Goal: Task Accomplishment & Management: Manage account settings

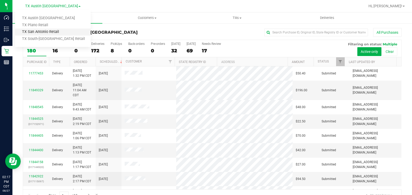
click at [58, 31] on link "TX San Antonio Retail" at bounding box center [53, 32] width 76 height 7
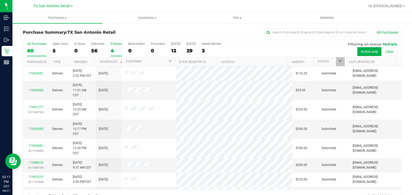
click at [111, 53] on div "4" at bounding box center [116, 51] width 11 height 6
click at [0, 0] on input "PickUps 4" at bounding box center [0, 0] width 0 height 0
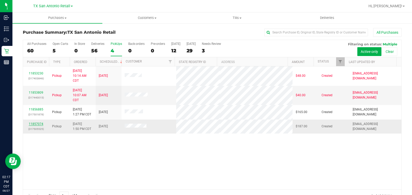
click at [36, 123] on link "11857074" at bounding box center [36, 124] width 15 height 4
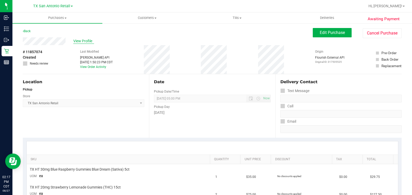
click at [81, 40] on span "View Profile" at bounding box center [83, 40] width 21 height 5
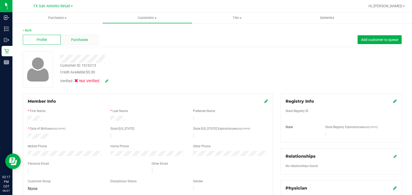
click at [67, 42] on div "Purchases" at bounding box center [80, 40] width 38 height 10
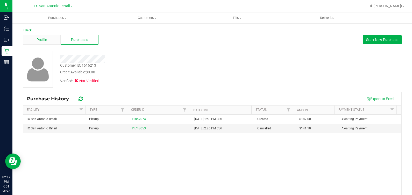
click at [48, 37] on div "Profile" at bounding box center [42, 40] width 38 height 10
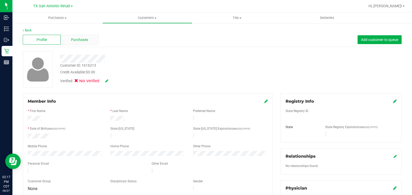
click at [73, 41] on span "Purchases" at bounding box center [79, 39] width 17 height 5
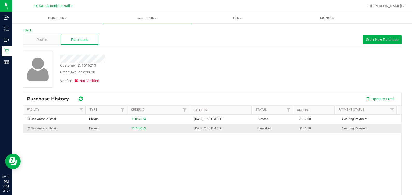
click at [136, 128] on link "11748053" at bounding box center [138, 128] width 15 height 4
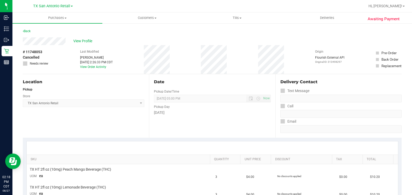
click at [140, 135] on div "Location Pickup Store TX San Antonio Retail Select Store Bonita Springs WC Boyn…" at bounding box center [86, 105] width 126 height 63
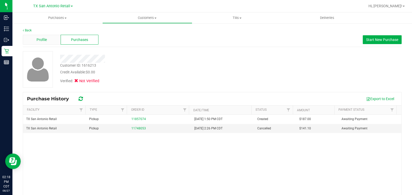
click at [47, 43] on div "Profile" at bounding box center [42, 40] width 38 height 10
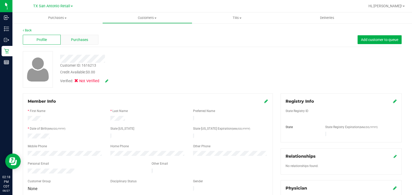
click at [67, 38] on div "Purchases" at bounding box center [80, 40] width 38 height 10
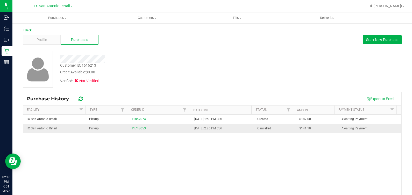
click at [139, 127] on link "11748053" at bounding box center [138, 128] width 15 height 4
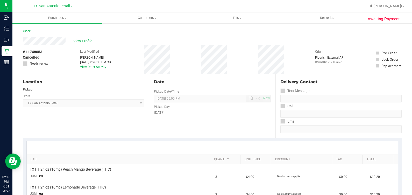
click at [139, 120] on div "Location Pickup Store TX San Antonio Retail Select Store Bonita Springs WC Boyn…" at bounding box center [86, 105] width 126 height 63
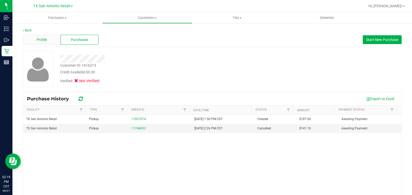
click at [39, 37] on span "Profile" at bounding box center [42, 39] width 10 height 5
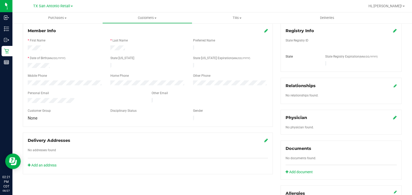
scroll to position [129, 0]
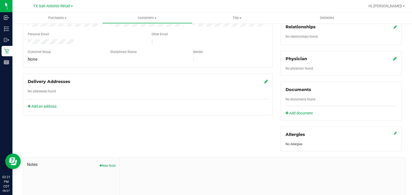
click at [109, 163] on button "New Note" at bounding box center [108, 165] width 16 height 5
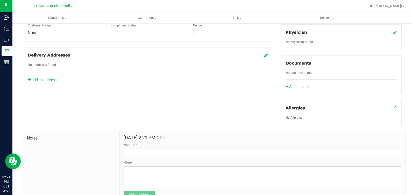
scroll to position [176, 0]
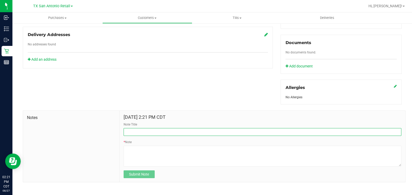
click at [132, 131] on input "Note Title" at bounding box center [263, 132] width 278 height 8
type input "Dorian Naranjo's Guardian"
drag, startPoint x: 165, startPoint y: 125, endPoint x: 102, endPoint y: 127, distance: 62.2
click at [102, 127] on div "Notes Aug 27, 2025 2:21 PM CDT Note Title Dorian Naranjo's Guardian * Note Subm…" at bounding box center [214, 146] width 383 height 72
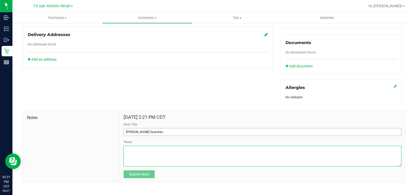
paste textarea "Dorian Naranjo's Guardian"
type textarea "Dorian Naranjo's Guardian"
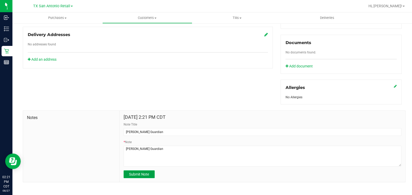
click at [144, 172] on span "Submit Note" at bounding box center [139, 174] width 20 height 4
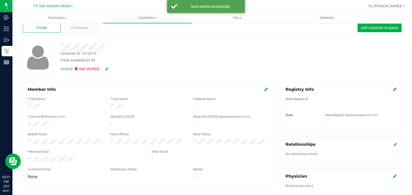
scroll to position [11, 0]
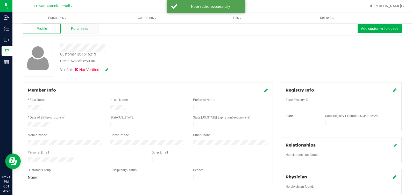
click at [77, 26] on span "Purchases" at bounding box center [79, 28] width 17 height 5
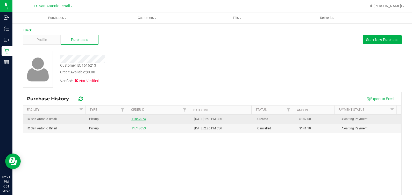
click at [132, 118] on link "11857074" at bounding box center [138, 119] width 15 height 4
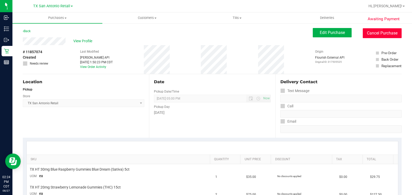
drag, startPoint x: 376, startPoint y: 36, endPoint x: 237, endPoint y: 41, distance: 139.8
click at [376, 36] on button "Cancel Purchase" at bounding box center [382, 33] width 39 height 10
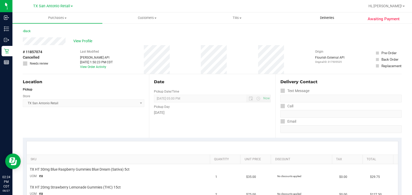
click at [328, 17] on span "Deliveries" at bounding box center [327, 18] width 28 height 5
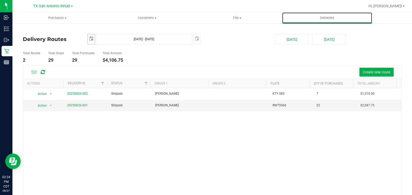
click at [88, 39] on span "select" at bounding box center [91, 38] width 7 height 9
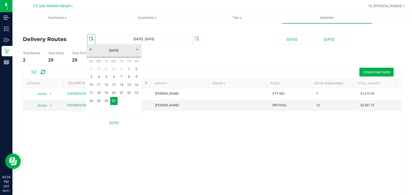
scroll to position [0, 13]
click at [106, 103] on link "26" at bounding box center [107, 101] width 8 height 8
type input "2025-08-26"
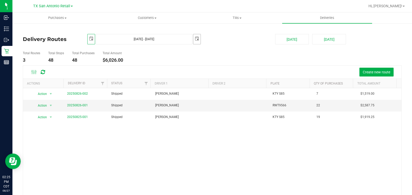
click at [198, 39] on span "select" at bounding box center [197, 39] width 4 height 4
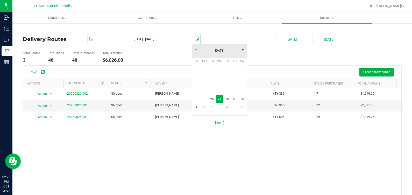
scroll to position [0, 13]
click at [213, 100] on link "26" at bounding box center [212, 99] width 8 height 8
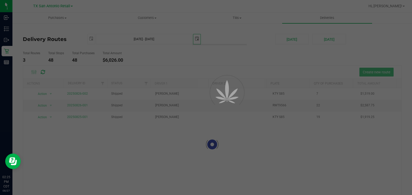
type input "Aug 26, 2025 - Aug 26, 2025"
type input "2025-08-26"
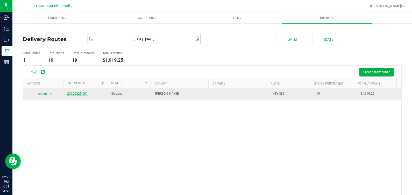
click at [71, 93] on link "20250825-001" at bounding box center [77, 94] width 21 height 4
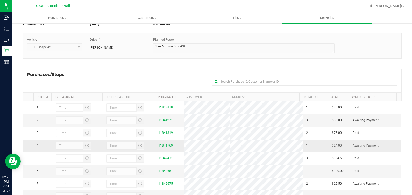
scroll to position [65, 0]
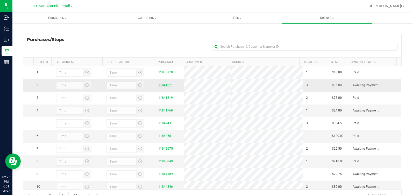
click at [160, 87] on link "11841271" at bounding box center [165, 85] width 15 height 4
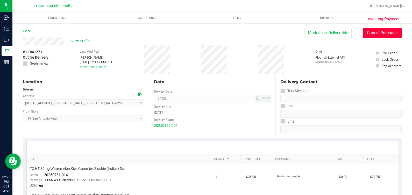
click at [376, 32] on button "Cancel Purchase" at bounding box center [382, 33] width 39 height 10
drag, startPoint x: 203, startPoint y: 77, endPoint x: 203, endPoint y: 74, distance: 3.1
click at [203, 76] on div "Date Delivery Date 08/26/2025 Now 08/26/2025 07:00 AM Now Delivery Day Tuesday …" at bounding box center [212, 105] width 126 height 63
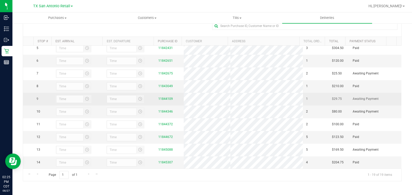
scroll to position [65, 0]
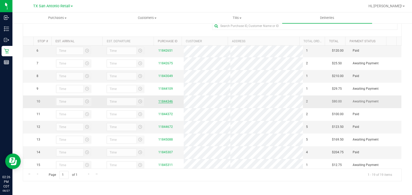
click at [158, 103] on link "11844346" at bounding box center [165, 102] width 15 height 4
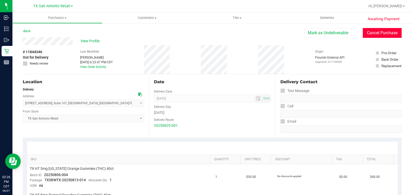
click at [378, 35] on button "Cancel Purchase" at bounding box center [382, 33] width 39 height 10
click at [266, 118] on div "Delivery Route" at bounding box center [212, 119] width 117 height 8
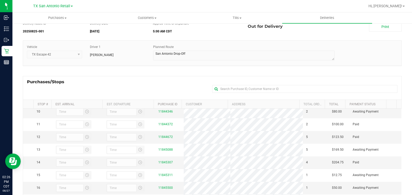
scroll to position [32, 0]
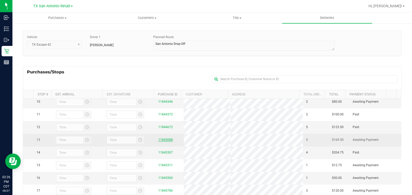
click at [163, 141] on link "11845088" at bounding box center [165, 140] width 15 height 4
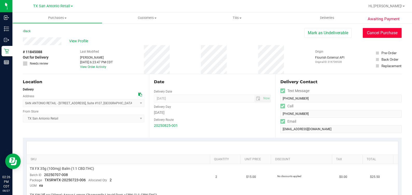
drag, startPoint x: 379, startPoint y: 33, endPoint x: 239, endPoint y: 41, distance: 140.4
click at [379, 33] on button "Cancel Purchase" at bounding box center [382, 33] width 39 height 10
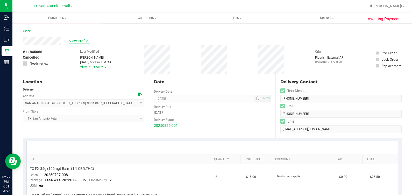
click at [77, 42] on span "View Profile" at bounding box center [79, 40] width 21 height 5
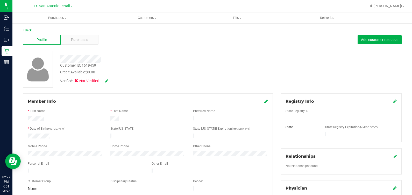
click at [106, 81] on icon at bounding box center [106, 81] width 3 height 4
click at [393, 100] on icon at bounding box center [395, 101] width 4 height 4
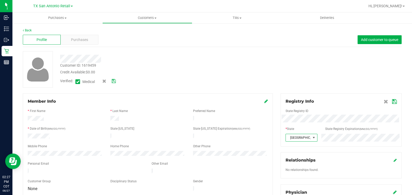
click at [392, 102] on icon at bounding box center [394, 102] width 5 height 4
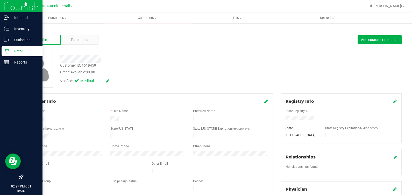
click at [4, 51] on icon at bounding box center [6, 50] width 5 height 5
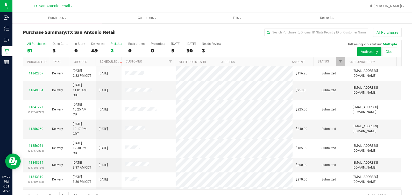
click at [114, 49] on div "2" at bounding box center [116, 51] width 11 height 6
click at [0, 0] on input "PickUps 2" at bounding box center [0, 0] width 0 height 0
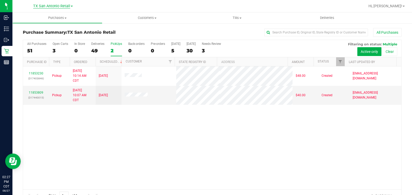
click at [41, 6] on span "TX San Antonio Retail" at bounding box center [51, 6] width 37 height 5
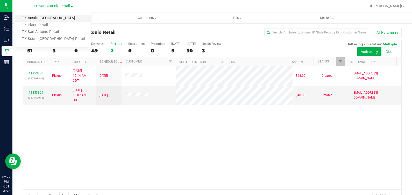
click at [36, 19] on link "TX Austin [GEOGRAPHIC_DATA]" at bounding box center [53, 18] width 76 height 7
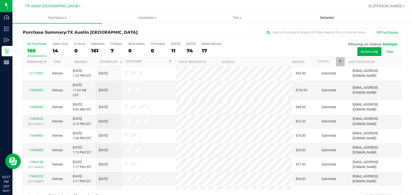
click at [328, 16] on span "Deliveries" at bounding box center [327, 18] width 28 height 5
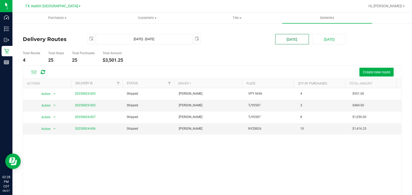
click at [283, 38] on button "[DATE]" at bounding box center [292, 39] width 34 height 10
type input "[DATE] - [DATE]"
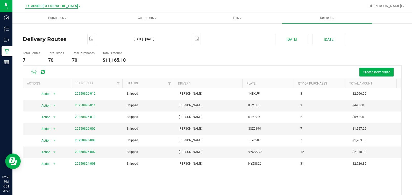
click at [56, 7] on span "TX Austin [GEOGRAPHIC_DATA]" at bounding box center [51, 6] width 53 height 5
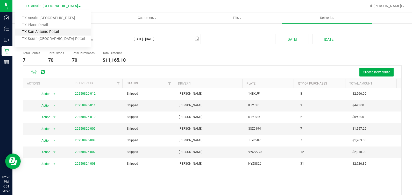
click at [51, 30] on link "TX San Antonio Retail" at bounding box center [53, 32] width 76 height 7
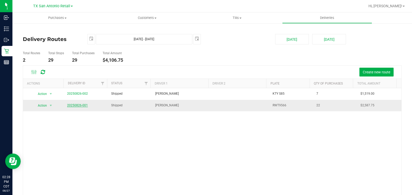
click at [73, 105] on link "20250826-001" at bounding box center [77, 105] width 21 height 4
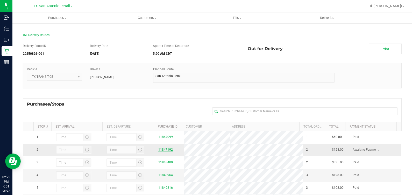
click at [158, 151] on link "11847192" at bounding box center [165, 150] width 15 height 4
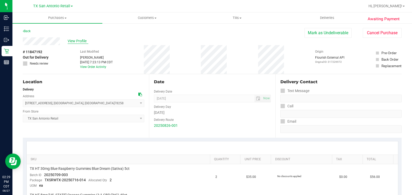
click at [81, 44] on span "View Profile" at bounding box center [78, 40] width 21 height 5
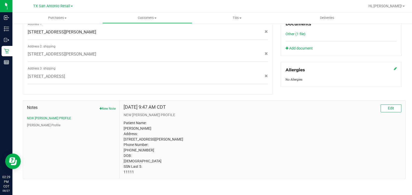
scroll to position [197, 0]
drag, startPoint x: 131, startPoint y: 172, endPoint x: 114, endPoint y: 174, distance: 17.4
click at [114, 174] on div "Notes New Note NEW CURT PROFILE CURT Profile Jul 13, 2024 9:47 AM CDT Edit NEW …" at bounding box center [214, 139] width 383 height 79
click at [311, 137] on p "Patient Name: Doug ISAACKS Address: 11875 STANTON DRIVE SAN ANTONIO, TX, 78253 …" at bounding box center [263, 147] width 278 height 54
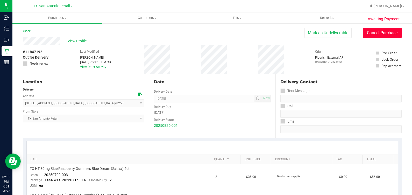
click at [389, 32] on button "Cancel Purchase" at bounding box center [382, 33] width 39 height 10
click at [330, 18] on span "Deliveries" at bounding box center [327, 18] width 28 height 5
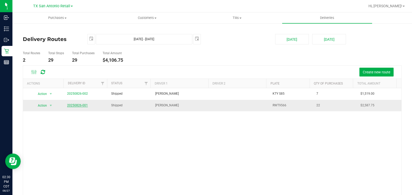
click at [75, 106] on link "20250826-001" at bounding box center [77, 105] width 21 height 4
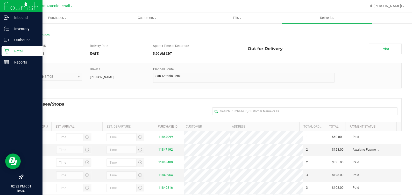
click at [9, 50] on p "Retail" at bounding box center [24, 51] width 31 height 6
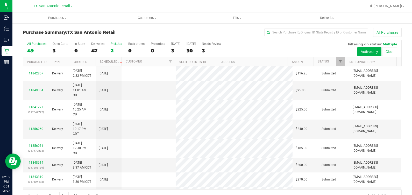
click at [112, 46] on label "PickUps 2" at bounding box center [116, 49] width 11 height 14
click at [0, 0] on input "PickUps 2" at bounding box center [0, 0] width 0 height 0
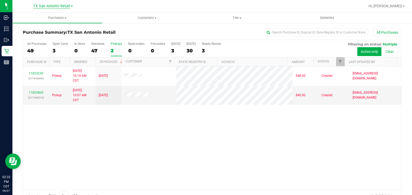
click at [62, 6] on span "TX San Antonio Retail" at bounding box center [51, 6] width 37 height 5
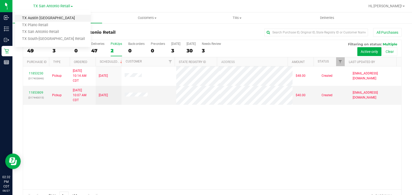
click at [57, 19] on link "TX Austin [GEOGRAPHIC_DATA]" at bounding box center [53, 18] width 76 height 7
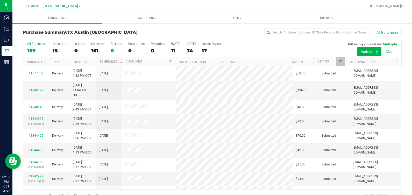
click at [113, 48] on div "8" at bounding box center [116, 51] width 11 height 6
click at [0, 0] on input "PickUps 8" at bounding box center [0, 0] width 0 height 0
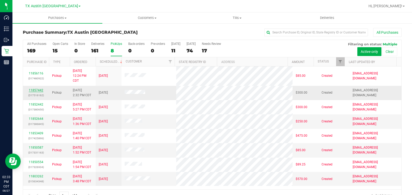
click at [31, 90] on link "11857442" at bounding box center [36, 90] width 15 height 4
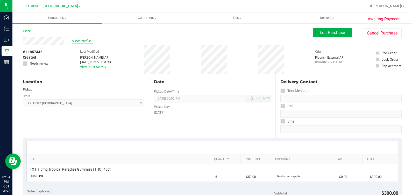
click at [84, 41] on span "View Profile" at bounding box center [82, 40] width 21 height 5
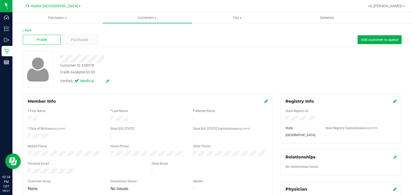
scroll to position [32, 0]
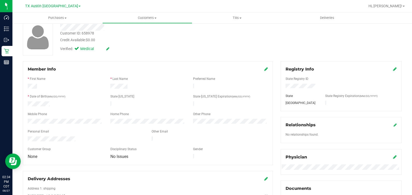
click at [139, 48] on div "Verified: Medical" at bounding box center [152, 48] width 193 height 11
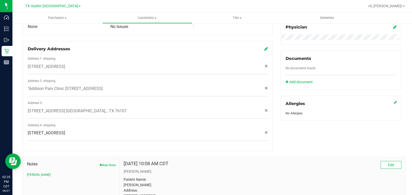
scroll to position [194, 0]
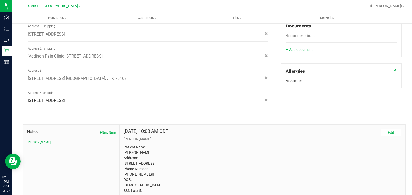
click at [227, 119] on div "Notes New Note CURT Jun 1, 2022 10:08 AM CDT Edit CURT Patient Name: LARRY DAVI…" at bounding box center [212, 161] width 387 height 84
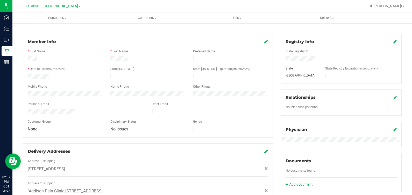
scroll to position [0, 0]
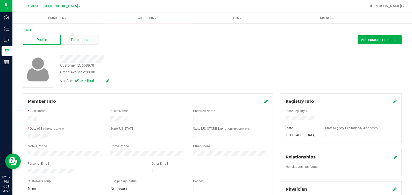
click at [79, 42] on span "Purchases" at bounding box center [79, 39] width 17 height 5
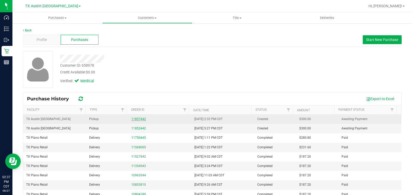
click at [135, 120] on link "11857442" at bounding box center [138, 119] width 15 height 4
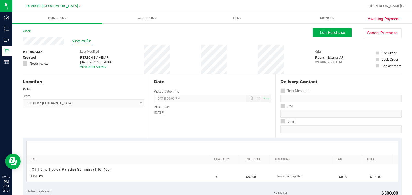
click at [81, 42] on span "View Profile" at bounding box center [82, 40] width 21 height 5
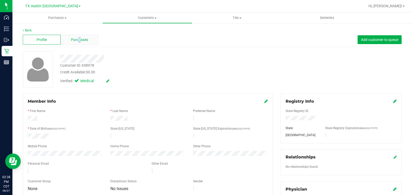
click at [79, 42] on div "Purchases" at bounding box center [80, 40] width 38 height 10
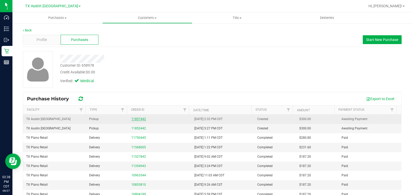
click at [133, 117] on link "11857442" at bounding box center [138, 119] width 15 height 4
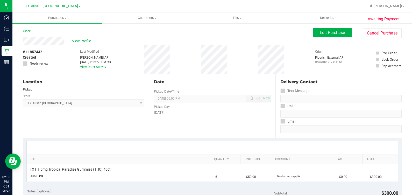
click at [163, 114] on div "Monday" at bounding box center [212, 112] width 117 height 5
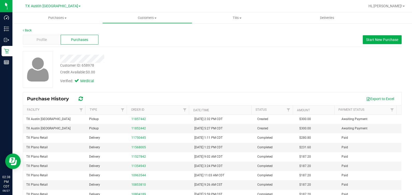
click at [204, 81] on div "Verified: Medical" at bounding box center [152, 80] width 193 height 11
click at [138, 127] on link "11852442" at bounding box center [138, 128] width 15 height 4
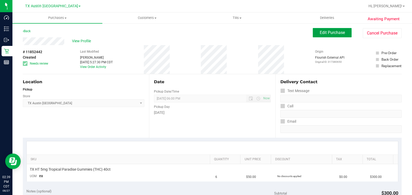
click at [330, 33] on span "Edit Purchase" at bounding box center [332, 32] width 25 height 5
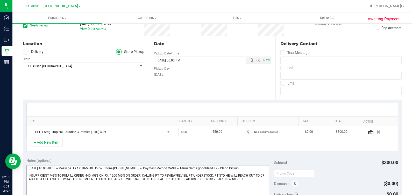
scroll to position [162, 0]
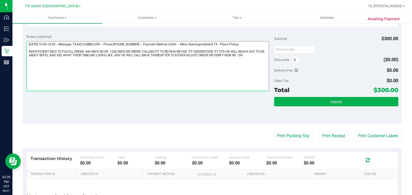
click at [257, 57] on textarea at bounding box center [147, 66] width 243 height 50
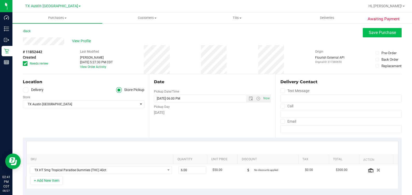
type textarea "Thursday 08/28/2025 10:00-18:00 -- Message: TXAIQ10-MBKLU5R -- Phone:2145323474…"
click at [380, 32] on span "Save Purchase" at bounding box center [382, 32] width 27 height 5
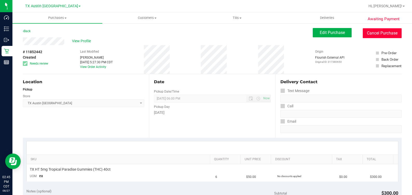
drag, startPoint x: 371, startPoint y: 34, endPoint x: 236, endPoint y: 41, distance: 135.2
click at [371, 34] on button "Cancel Purchase" at bounding box center [382, 33] width 39 height 10
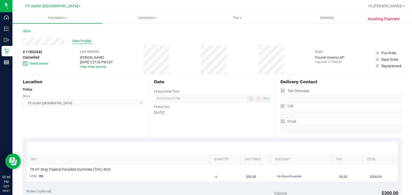
click at [83, 41] on span "View Profile" at bounding box center [82, 40] width 21 height 5
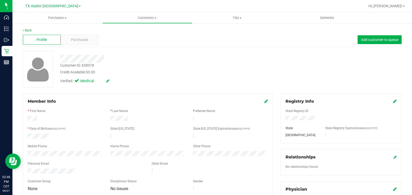
click at [84, 42] on div "Purchases" at bounding box center [80, 40] width 38 height 10
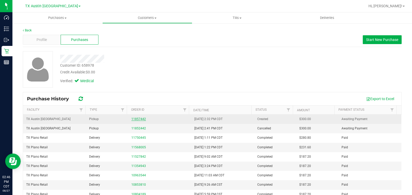
click at [131, 119] on link "11857442" at bounding box center [138, 119] width 15 height 4
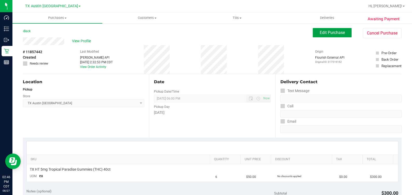
click at [320, 34] on span "Edit Purchase" at bounding box center [332, 32] width 25 height 5
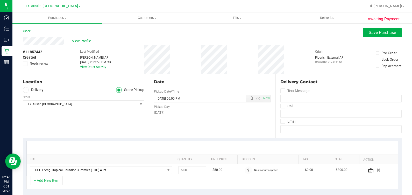
click at [25, 63] on icon at bounding box center [25, 63] width 3 height 0
click at [0, 0] on input "Needs review" at bounding box center [0, 0] width 0 height 0
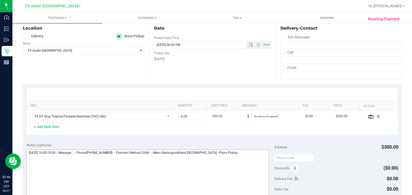
scroll to position [129, 0]
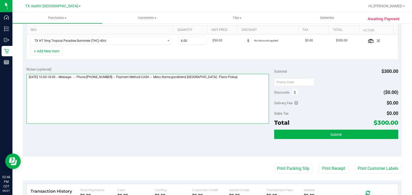
drag, startPoint x: 250, startPoint y: 82, endPoint x: 246, endPoint y: 82, distance: 3.7
click at [249, 82] on textarea at bounding box center [147, 99] width 243 height 50
click at [204, 88] on textarea at bounding box center [147, 99] width 243 height 50
click at [209, 87] on textarea at bounding box center [147, 99] width 243 height 50
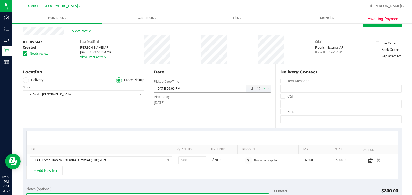
scroll to position [0, 0]
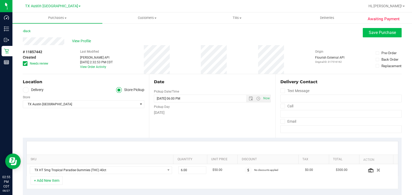
type textarea "Monday 09/01/2025 10:00-18:00 -- Message: -- Phone:2145323474 -- Payment Method…"
click at [369, 32] on span "Save Purchase" at bounding box center [382, 32] width 27 height 5
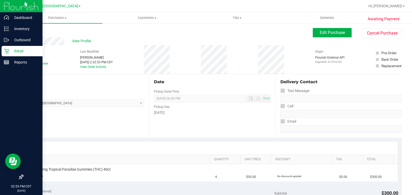
click at [4, 51] on icon at bounding box center [6, 50] width 5 height 5
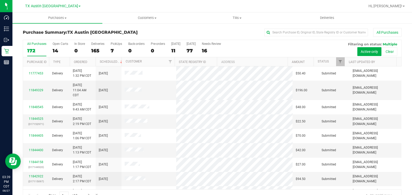
click at [150, 34] on div "All Purchases" at bounding box center [275, 32] width 253 height 9
click at [152, 15] on uib-tab-heading "Customers All customers Add a new customer All physicians" at bounding box center [147, 18] width 89 height 10
click at [140, 31] on li "All customers" at bounding box center [147, 31] width 90 height 6
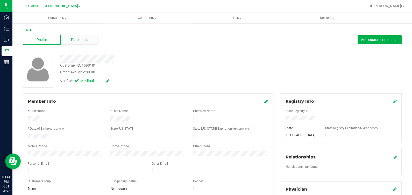
click at [88, 40] on div "Purchases" at bounding box center [80, 40] width 38 height 10
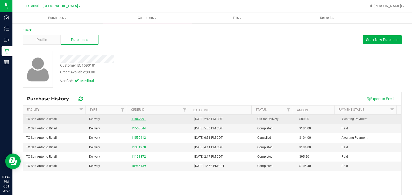
click at [136, 118] on link "11847991" at bounding box center [138, 119] width 15 height 4
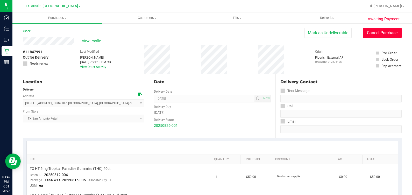
click at [379, 36] on button "Cancel Purchase" at bounding box center [382, 33] width 39 height 10
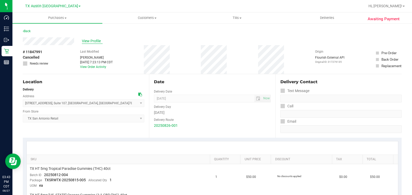
click at [93, 42] on span "View Profile" at bounding box center [92, 40] width 21 height 5
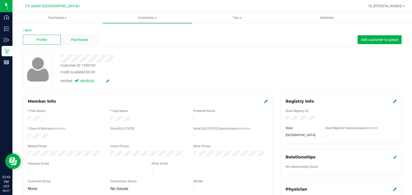
click at [83, 39] on span "Purchases" at bounding box center [79, 39] width 17 height 5
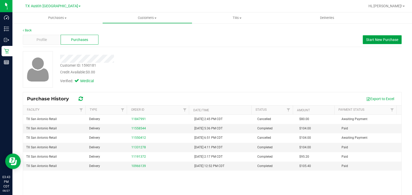
click at [378, 40] on span "Start New Purchase" at bounding box center [382, 40] width 32 height 4
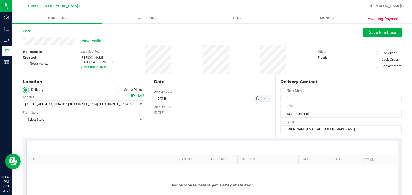
click at [257, 99] on span "select" at bounding box center [258, 98] width 8 height 7
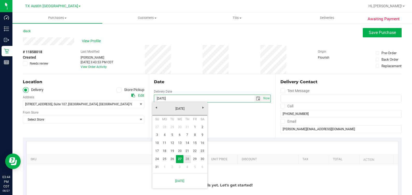
click at [185, 158] on link "28" at bounding box center [187, 159] width 8 height 8
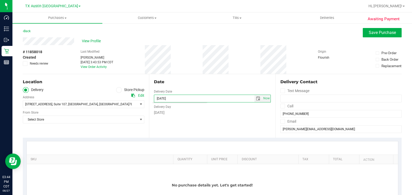
type input "[DATE]"
click at [85, 124] on div "Location Delivery Store Pickup Address Edit 18720 Stone Oak PKWY , Suite 107 , …" at bounding box center [86, 105] width 126 height 63
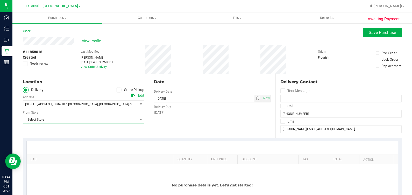
click at [84, 119] on span "Select Store" at bounding box center [80, 119] width 115 height 7
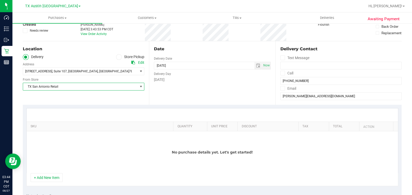
scroll to position [65, 0]
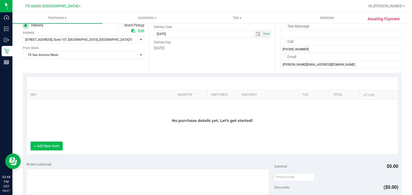
click at [47, 146] on button "+ Add New Item" at bounding box center [47, 145] width 32 height 9
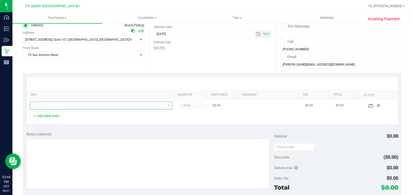
click at [67, 106] on span "NO DATA FOUND" at bounding box center [97, 105] width 135 height 7
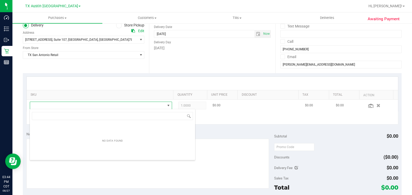
scroll to position [8, 136]
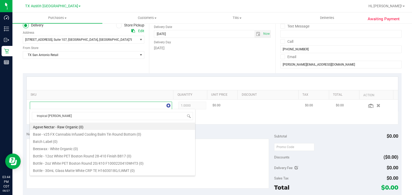
type input "tropical paradise"
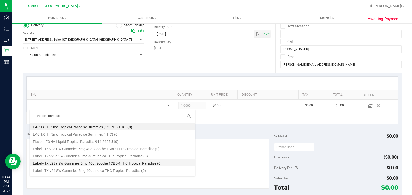
scroll to position [65, 0]
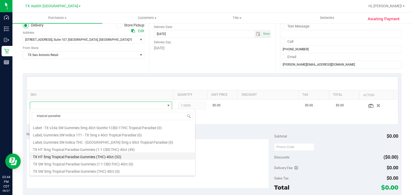
click at [63, 157] on li "TX HT 5mg Tropical Paradise Gummies (THC) 40ct (32)" at bounding box center [112, 155] width 165 height 7
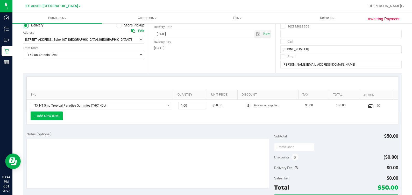
click at [48, 118] on button "+ Add New Item" at bounding box center [47, 115] width 32 height 9
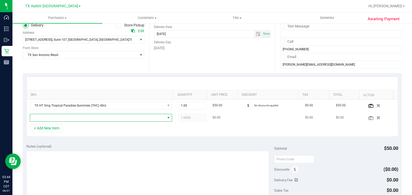
click at [50, 118] on span "NO DATA FOUND" at bounding box center [97, 117] width 135 height 7
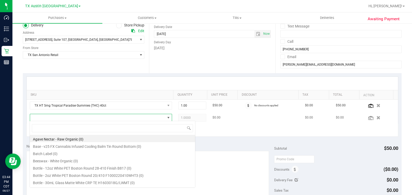
scroll to position [8, 136]
type input "texas orange"
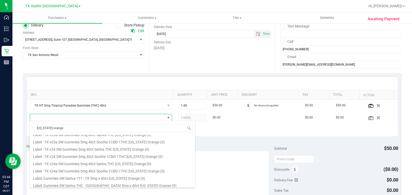
scroll to position [65, 0]
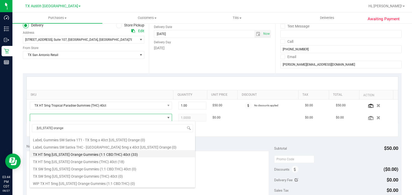
click at [75, 154] on li "TX HT 5mg Texas Orange Gummies (1:1 CBD:THC) 40ct (33)" at bounding box center [112, 153] width 165 height 7
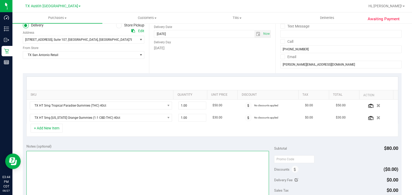
click at [93, 155] on textarea at bounding box center [147, 176] width 243 height 50
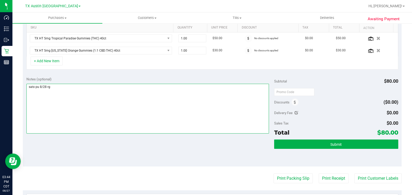
scroll to position [223, 0]
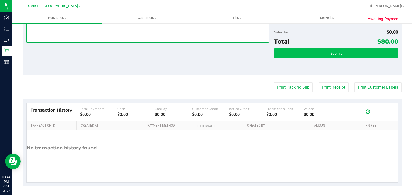
type textarea "satx pu 8/28 rg"
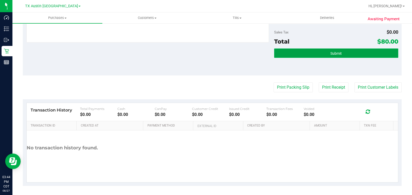
click at [320, 55] on button "Submit" at bounding box center [336, 52] width 124 height 9
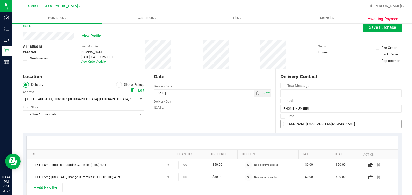
scroll to position [0, 0]
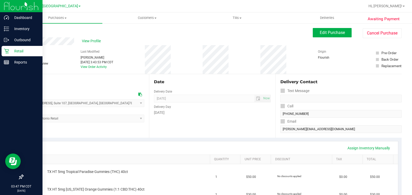
click at [9, 49] on p "Retail" at bounding box center [24, 51] width 31 height 6
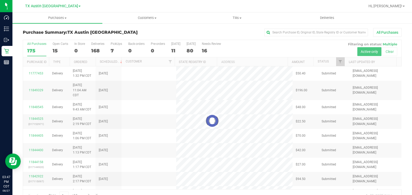
click at [113, 46] on div at bounding box center [212, 121] width 378 height 162
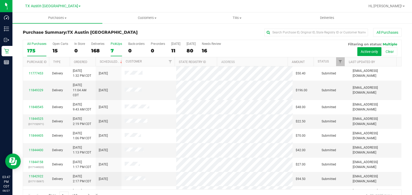
click at [112, 49] on div "7" at bounding box center [116, 51] width 11 height 6
click at [0, 0] on input "PickUps 7" at bounding box center [0, 0] width 0 height 0
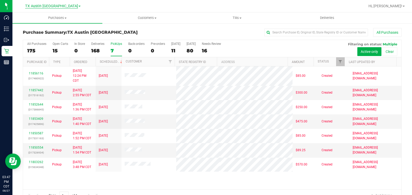
click at [51, 6] on span "TX Austin [GEOGRAPHIC_DATA]" at bounding box center [51, 6] width 53 height 5
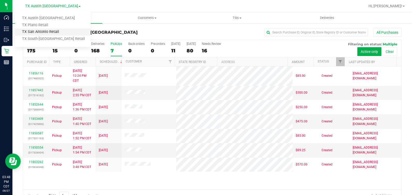
click at [52, 32] on link "TX San Antonio Retail" at bounding box center [53, 32] width 76 height 7
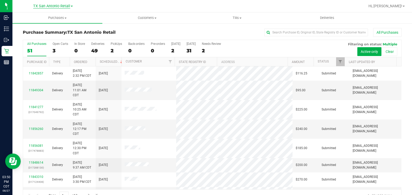
click at [49, 7] on span "TX San Antonio Retail" at bounding box center [51, 6] width 37 height 5
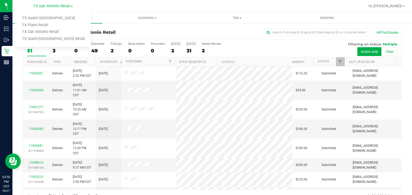
click at [47, 13] on ul "TX Austin DC TX Plano Retail TX San Antonio Retail TX South-Austin Retail" at bounding box center [53, 28] width 76 height 37
click at [46, 8] on link "TX San Antonio Retail" at bounding box center [53, 5] width 40 height 5
click at [48, 17] on link "TX Austin [GEOGRAPHIC_DATA]" at bounding box center [53, 18] width 76 height 7
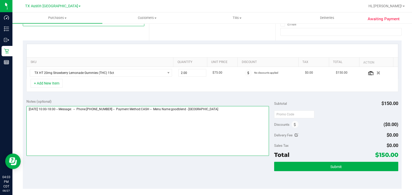
click at [228, 121] on textarea at bounding box center [147, 131] width 243 height 50
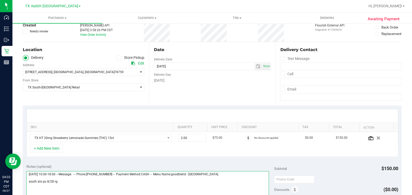
scroll to position [129, 0]
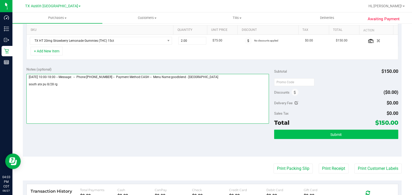
type textarea "Thursday 08/28/2025 10:00-18:00 -- Message: -- Phone:5126951130 -- Payment Meth…"
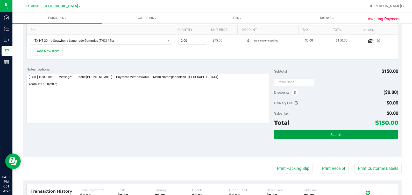
click at [308, 130] on button "Submit" at bounding box center [336, 134] width 124 height 9
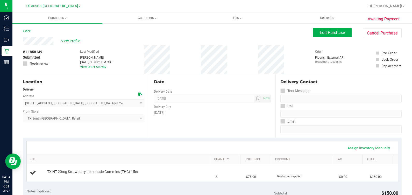
click at [68, 38] on div "View Profile" at bounding box center [168, 41] width 290 height 8
click at [75, 45] on div "View Profile" at bounding box center [168, 41] width 290 height 8
click at [75, 42] on span "View Profile" at bounding box center [71, 40] width 21 height 5
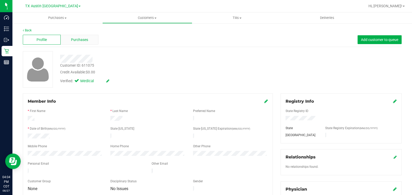
click at [73, 39] on span "Purchases" at bounding box center [79, 39] width 17 height 5
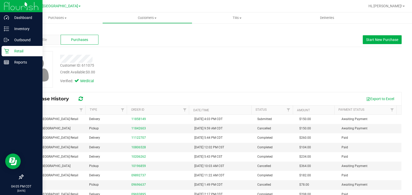
click at [5, 55] on div "Retail" at bounding box center [22, 51] width 41 height 10
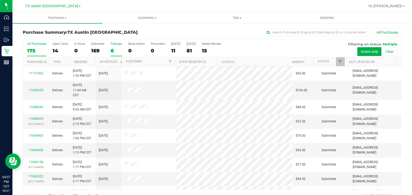
click at [114, 47] on label "PickUps 6" at bounding box center [116, 49] width 11 height 14
click at [0, 0] on input "PickUps 6" at bounding box center [0, 0] width 0 height 0
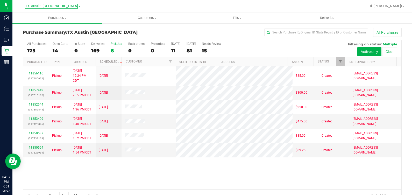
click at [49, 8] on span "TX Austin [GEOGRAPHIC_DATA]" at bounding box center [51, 6] width 53 height 5
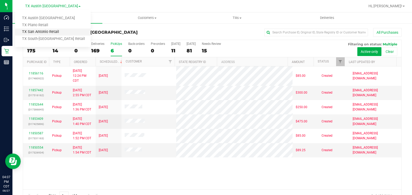
click at [53, 34] on link "TX San Antonio Retail" at bounding box center [53, 32] width 76 height 7
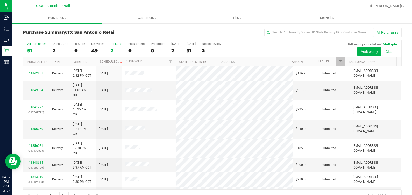
click at [116, 46] on label "PickUps 2" at bounding box center [116, 49] width 11 height 14
click at [0, 0] on input "PickUps 2" at bounding box center [0, 0] width 0 height 0
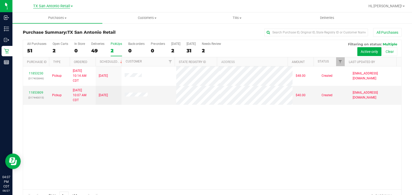
click at [47, 5] on span "TX San Antonio Retail" at bounding box center [51, 6] width 37 height 5
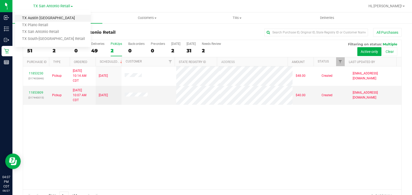
click at [44, 16] on link "TX Austin [GEOGRAPHIC_DATA]" at bounding box center [53, 18] width 76 height 7
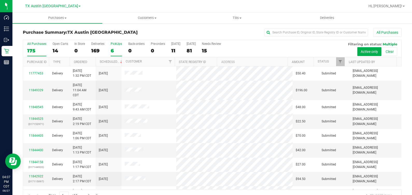
click at [115, 48] on div "6" at bounding box center [116, 51] width 11 height 6
click at [0, 0] on input "PickUps 6" at bounding box center [0, 0] width 0 height 0
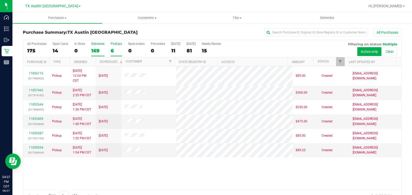
click at [96, 45] on div "Deliveries" at bounding box center [97, 44] width 13 height 4
click at [0, 0] on input "Deliveries 169" at bounding box center [0, 0] width 0 height 0
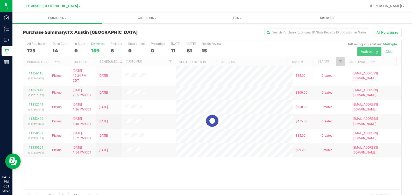
click at [336, 62] on div at bounding box center [212, 121] width 378 height 162
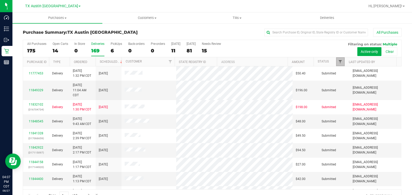
click at [338, 61] on span "Filter" at bounding box center [340, 62] width 4 height 4
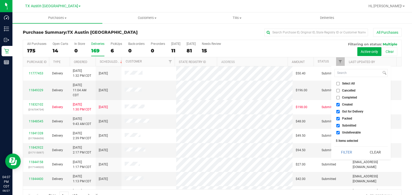
click at [349, 113] on span "Out for Delivery" at bounding box center [352, 111] width 21 height 3
click at [340, 113] on input "Out for Delivery" at bounding box center [337, 111] width 3 height 3
checkbox input "false"
click at [346, 118] on span "Packed" at bounding box center [347, 118] width 10 height 3
click at [340, 118] on input "Packed" at bounding box center [337, 118] width 3 height 3
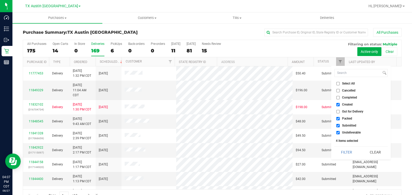
checkbox input "false"
click at [346, 123] on li "Submitted" at bounding box center [360, 125] width 53 height 5
click at [346, 131] on span "Undeliverable" at bounding box center [351, 132] width 19 height 3
click at [340, 131] on input "Undeliverable" at bounding box center [337, 132] width 3 height 3
checkbox input "false"
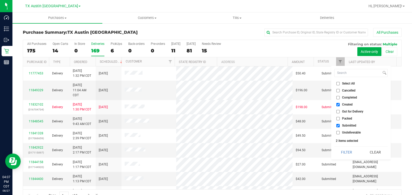
click at [346, 124] on span "Submitted" at bounding box center [349, 125] width 14 height 3
click at [340, 124] on input "Submitted" at bounding box center [337, 125] width 3 height 3
checkbox input "false"
click at [343, 152] on button "Filter" at bounding box center [346, 151] width 25 height 11
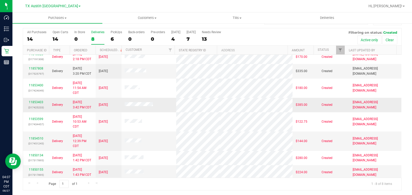
scroll to position [6, 0]
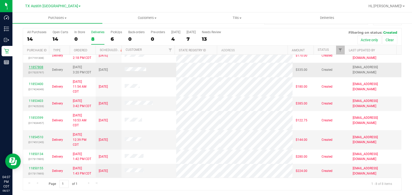
click at [40, 67] on link "11857808" at bounding box center [36, 67] width 15 height 4
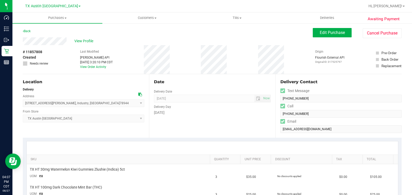
drag, startPoint x: 67, startPoint y: 40, endPoint x: 69, endPoint y: 47, distance: 6.4
click at [69, 47] on div "# 11857808 Created Needs review Last Modified Jane API Aug 27, 2025 3:20:10 PM …" at bounding box center [212, 59] width 379 height 29
click at [45, 41] on div "View Profile" at bounding box center [168, 41] width 290 height 8
click at [138, 94] on icon at bounding box center [140, 95] width 4 height 4
click at [374, 94] on div "Text Message" at bounding box center [340, 91] width 121 height 8
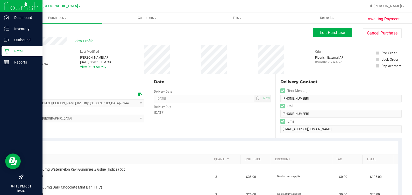
click at [6, 52] on icon at bounding box center [6, 51] width 5 height 5
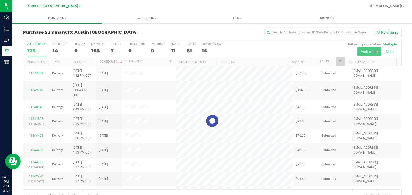
click at [113, 47] on div at bounding box center [212, 121] width 378 height 162
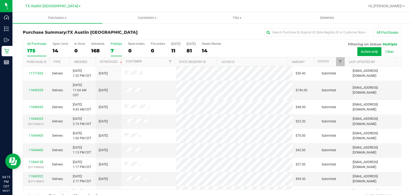
click at [113, 46] on label "PickUps 7" at bounding box center [116, 49] width 11 height 14
click at [0, 0] on input "PickUps 7" at bounding box center [0, 0] width 0 height 0
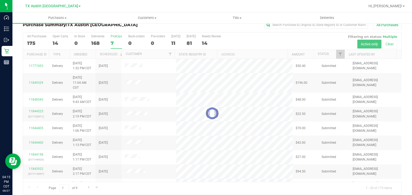
scroll to position [12, 0]
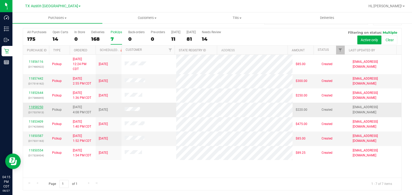
click at [31, 106] on link "11858250" at bounding box center [36, 107] width 15 height 4
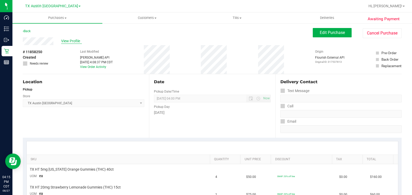
click at [76, 41] on span "View Profile" at bounding box center [71, 40] width 21 height 5
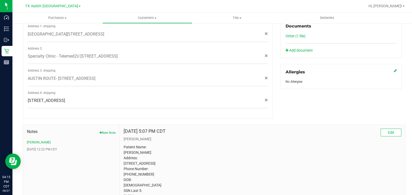
scroll to position [236, 0]
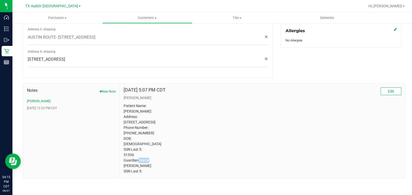
drag, startPoint x: 133, startPoint y: 154, endPoint x: 121, endPoint y: 154, distance: 12.2
click at [121, 154] on div "Jul 28, 2023 5:07 PM CDT Edit CURT Patient Name: Tania Reed Address: 1700 Purpl…" at bounding box center [263, 130] width 286 height 94
click at [360, 129] on p "Patient Name: Tania Reed Address: 1700 Purple Sage Dr Cedar Park, TX, 78613 Pho…" at bounding box center [263, 138] width 278 height 71
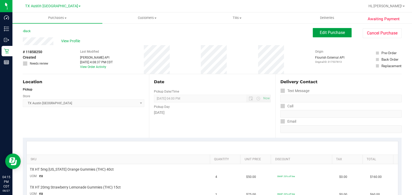
click at [323, 34] on span "Edit Purchase" at bounding box center [332, 32] width 25 height 5
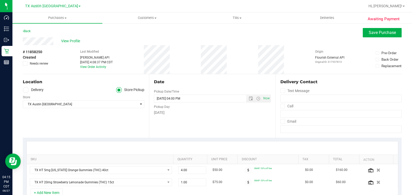
click at [33, 92] on label "Delivery" at bounding box center [33, 90] width 21 height 6
click at [0, 0] on input "Delivery" at bounding box center [0, 0] width 0 height 0
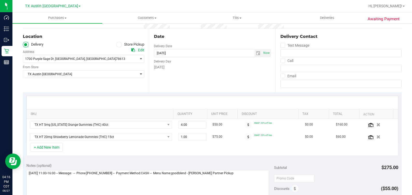
scroll to position [32, 0]
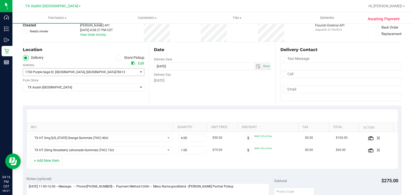
click at [85, 71] on span ", [GEOGRAPHIC_DATA]" at bounding box center [100, 72] width 31 height 4
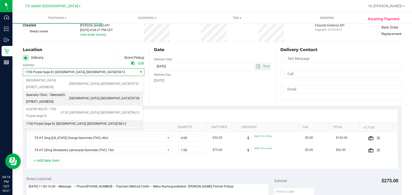
click at [65, 92] on span "Specialty Clinic - Telemed2U 2217 Park Bend Dr. #300, Austin, TX 78758" at bounding box center [47, 98] width 42 height 13
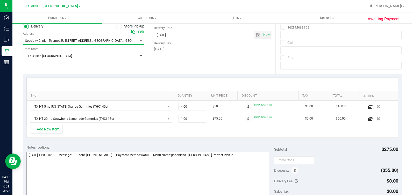
scroll to position [129, 0]
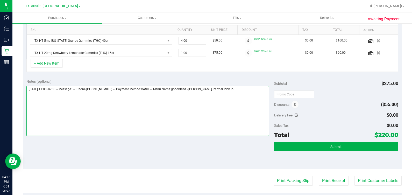
click at [250, 113] on textarea at bounding box center [147, 111] width 243 height 50
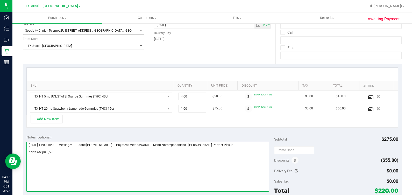
scroll to position [65, 0]
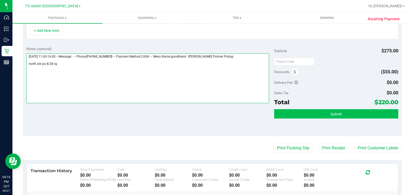
type textarea "Thursday 08/28/2025 11:00-16:00 -- Message: -- Phone:9493380738 -- Payment Meth…"
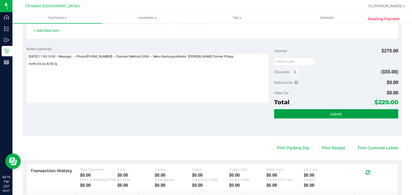
click at [327, 117] on button "Submit" at bounding box center [336, 113] width 124 height 9
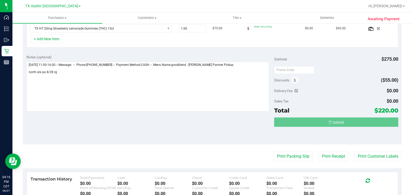
scroll to position [145, 0]
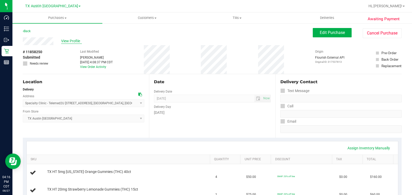
click at [78, 44] on span "View Profile" at bounding box center [71, 40] width 21 height 5
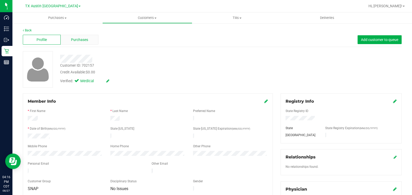
click at [67, 39] on div "Purchases" at bounding box center [80, 40] width 38 height 10
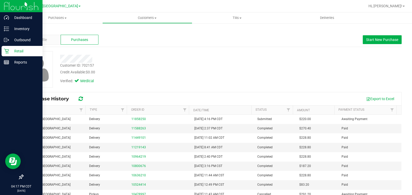
click at [10, 47] on div "Retail" at bounding box center [22, 51] width 41 height 10
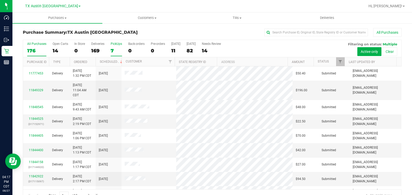
click at [119, 46] on label "PickUps 7" at bounding box center [116, 49] width 11 height 14
click at [0, 0] on input "PickUps 7" at bounding box center [0, 0] width 0 height 0
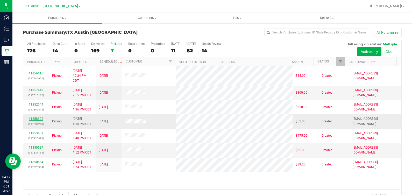
click at [32, 118] on link "11858302" at bounding box center [36, 119] width 15 height 4
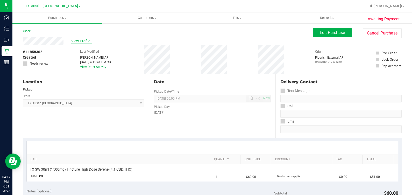
click at [77, 40] on span "View Profile" at bounding box center [81, 40] width 21 height 5
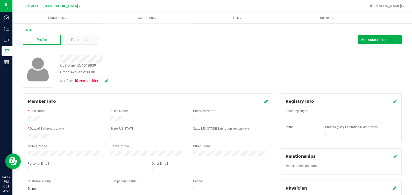
click at [106, 81] on icon at bounding box center [106, 81] width 3 height 4
click at [84, 81] on span "Medical" at bounding box center [89, 81] width 15 height 5
click at [0, 0] on input "Medical" at bounding box center [0, 0] width 0 height 0
click at [393, 101] on icon at bounding box center [395, 101] width 4 height 4
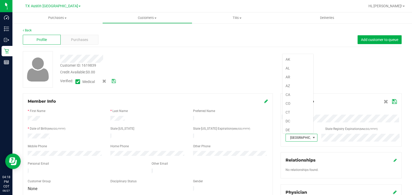
scroll to position [315, 0]
click at [392, 102] on icon at bounding box center [394, 102] width 5 height 4
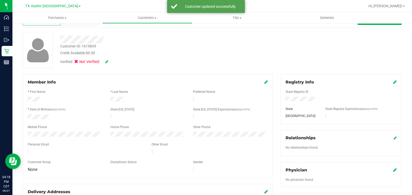
scroll to position [32, 0]
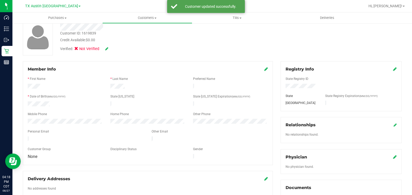
click at [393, 155] on icon at bounding box center [395, 157] width 4 height 4
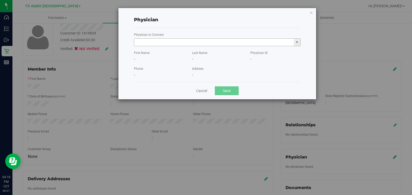
click at [193, 42] on input "text" at bounding box center [214, 42] width 160 height 7
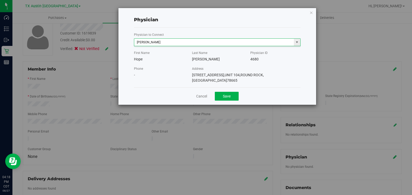
type input "Hope Engelbrecht"
click at [215, 92] on button "Save" at bounding box center [227, 96] width 24 height 9
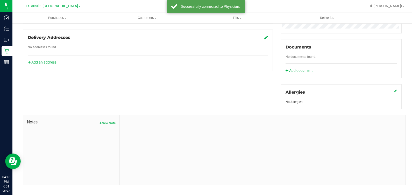
scroll to position [179, 0]
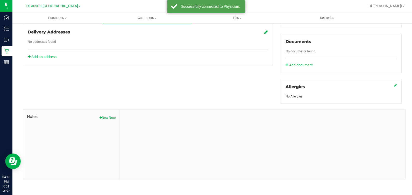
click at [102, 117] on button "New Note" at bounding box center [108, 117] width 16 height 5
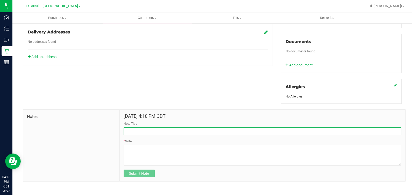
click at [146, 131] on input "Note Title" at bounding box center [263, 131] width 278 height 8
type input "[PERSON_NAME] Info"
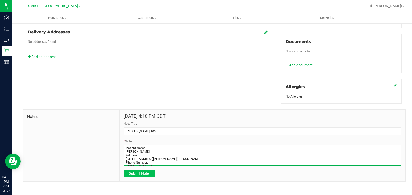
type textarea "Patient Name: James Howard Address: 157 Harold Dr Burnet, TX, 78611 Phone Numbe…"
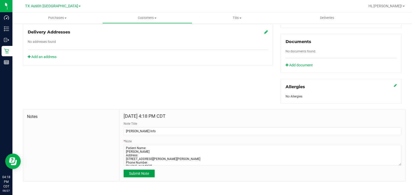
click at [145, 174] on span "Submit Note" at bounding box center [139, 173] width 20 height 4
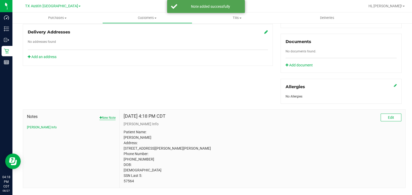
click at [102, 116] on button "New Note" at bounding box center [108, 117] width 16 height 5
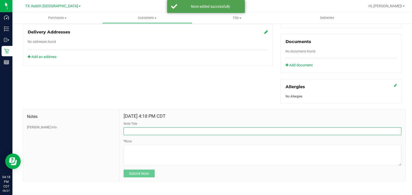
click at [146, 130] on input "Note Title" at bounding box center [263, 131] width 278 height 8
type input "Guardian Info"
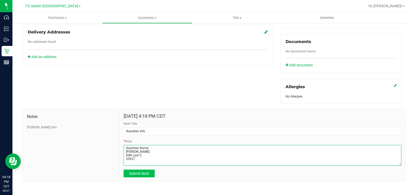
type textarea "Guardian Name: Alice Howard SSN Last 5: 35937"
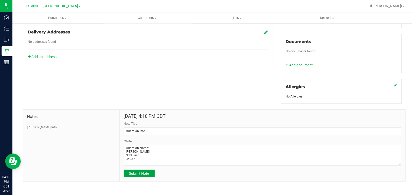
click at [144, 177] on button "Submit Note" at bounding box center [139, 173] width 31 height 8
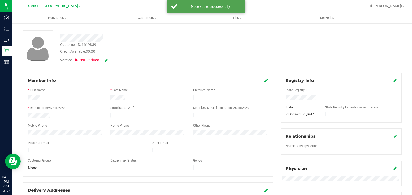
scroll to position [0, 0]
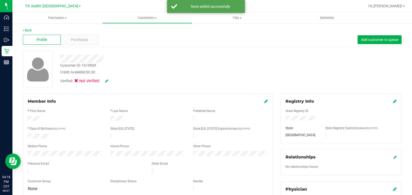
click at [103, 83] on div "Verified: Not Verified" at bounding box center [84, 81] width 48 height 6
click at [105, 82] on div "Verified: Not Verified" at bounding box center [84, 81] width 48 height 6
click at [105, 81] on icon at bounding box center [106, 81] width 3 height 4
click at [112, 80] on span at bounding box center [108, 80] width 13 height 5
click at [113, 80] on icon at bounding box center [114, 81] width 4 height 4
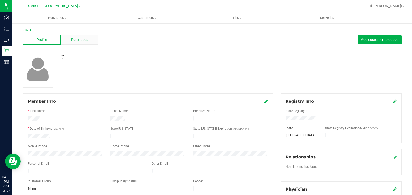
click at [77, 40] on span "Purchases" at bounding box center [79, 39] width 17 height 5
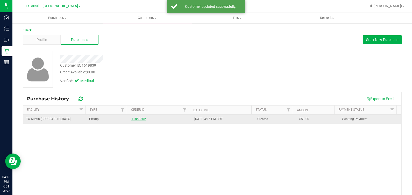
click at [138, 119] on link "11858302" at bounding box center [138, 119] width 15 height 4
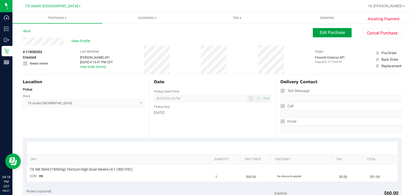
drag, startPoint x: 332, startPoint y: 34, endPoint x: 312, endPoint y: 36, distance: 20.4
click at [332, 34] on span "Edit Purchase" at bounding box center [332, 32] width 25 height 5
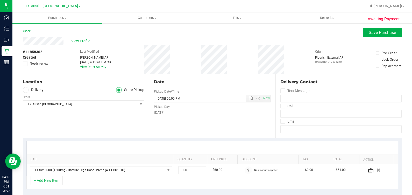
drag, startPoint x: 31, startPoint y: 91, endPoint x: 34, endPoint y: 90, distance: 3.2
click at [31, 91] on label "Delivery" at bounding box center [33, 90] width 21 height 6
click at [0, 0] on input "Delivery" at bounding box center [0, 0] width 0 height 0
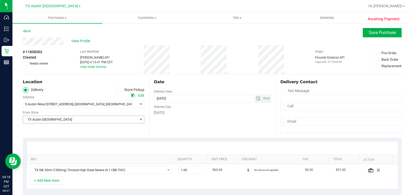
click at [62, 118] on span "TX Austin [GEOGRAPHIC_DATA]" at bounding box center [80, 119] width 115 height 7
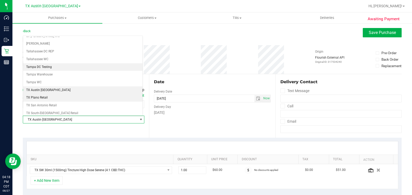
scroll to position [350, 0]
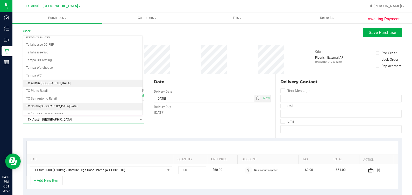
click at [51, 103] on li "TX South-[GEOGRAPHIC_DATA] Retail" at bounding box center [82, 107] width 119 height 8
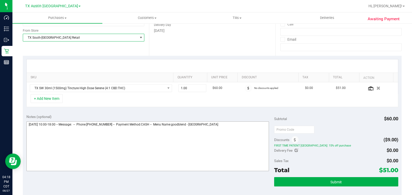
scroll to position [97, 0]
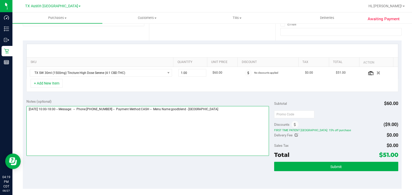
drag, startPoint x: 232, startPoint y: 123, endPoint x: 235, endPoint y: 121, distance: 3.7
click at [231, 123] on textarea at bounding box center [147, 131] width 243 height 50
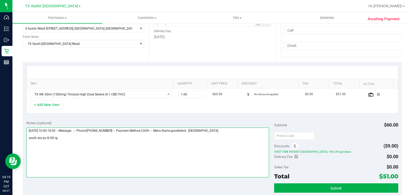
scroll to position [129, 0]
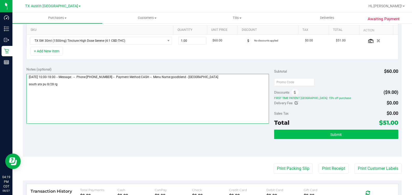
type textarea "Thursday 08/28/2025 10:00-18:00 -- Message: -- Phone:8302903230 -- Payment Meth…"
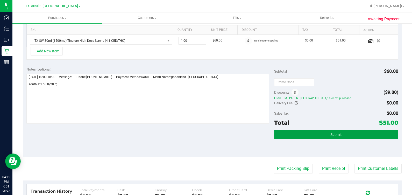
click at [293, 136] on button "Submit" at bounding box center [336, 134] width 124 height 9
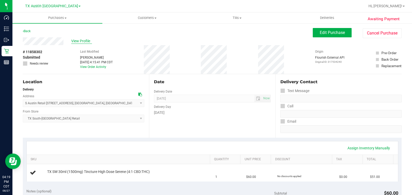
click at [78, 40] on span "View Profile" at bounding box center [81, 40] width 21 height 5
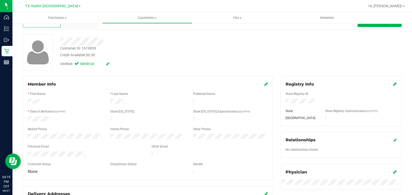
scroll to position [17, 0]
click at [71, 26] on div "Purchases" at bounding box center [80, 23] width 38 height 10
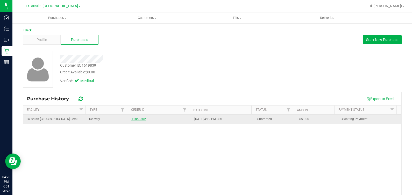
click at [136, 119] on link "11858302" at bounding box center [138, 119] width 15 height 4
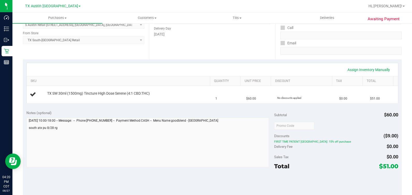
scroll to position [97, 0]
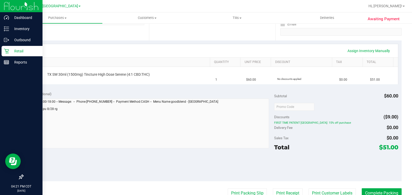
click at [4, 52] on icon at bounding box center [6, 50] width 5 height 5
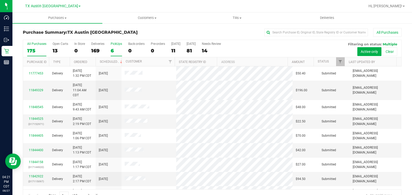
click at [113, 48] on div "6" at bounding box center [116, 51] width 11 height 6
click at [0, 0] on input "PickUps 6" at bounding box center [0, 0] width 0 height 0
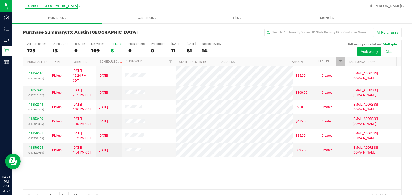
click at [53, 8] on span "TX Austin [GEOGRAPHIC_DATA]" at bounding box center [51, 6] width 53 height 5
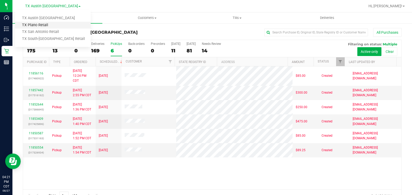
click at [54, 25] on link "TX Plano Retail" at bounding box center [53, 25] width 76 height 7
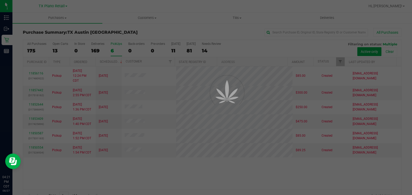
click at [58, 9] on div "TX Plano Retail TX Austin DC TX Plano Retail TX San Antonio Retail TX South-Aus…" at bounding box center [53, 6] width 76 height 8
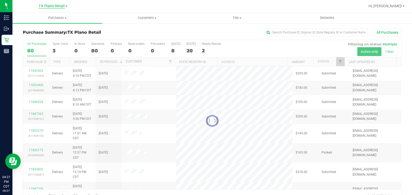
click at [58, 6] on span "TX Plano Retail" at bounding box center [52, 6] width 26 height 5
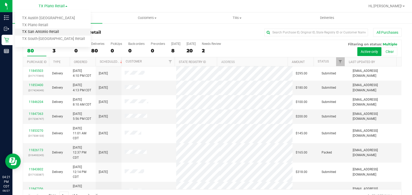
click at [57, 32] on link "TX San Antonio Retail" at bounding box center [53, 32] width 76 height 7
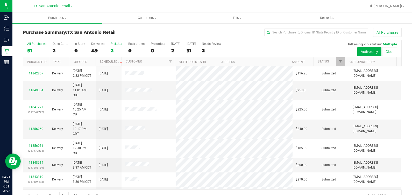
click at [116, 51] on div "2" at bounding box center [116, 51] width 11 height 6
click at [0, 0] on input "PickUps 2" at bounding box center [0, 0] width 0 height 0
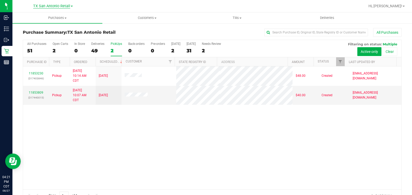
click at [65, 5] on span "TX San Antonio Retail" at bounding box center [51, 6] width 37 height 5
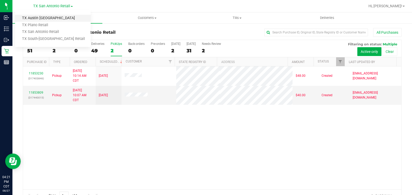
click at [62, 20] on link "TX Austin [GEOGRAPHIC_DATA]" at bounding box center [53, 18] width 76 height 7
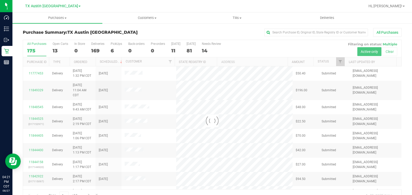
click at [335, 62] on div at bounding box center [212, 121] width 378 height 162
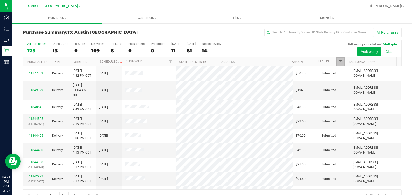
click at [338, 60] on span "Filter" at bounding box center [340, 62] width 4 height 4
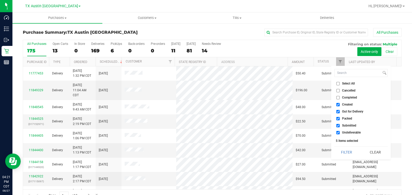
click at [352, 111] on span "Out for Delivery" at bounding box center [352, 111] width 21 height 3
click at [340, 111] on input "Out for Delivery" at bounding box center [337, 111] width 3 height 3
checkbox input "false"
click at [346, 118] on span "Packed" at bounding box center [347, 118] width 10 height 3
click at [340, 118] on input "Packed" at bounding box center [337, 118] width 3 height 3
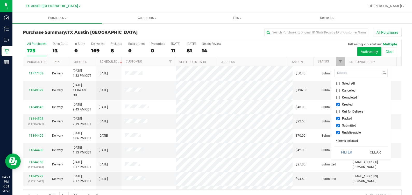
checkbox input "false"
click at [347, 124] on span "Submitted" at bounding box center [349, 125] width 14 height 3
click at [340, 124] on input "Submitted" at bounding box center [337, 125] width 3 height 3
checkbox input "false"
click at [349, 130] on li "Undeliverable" at bounding box center [360, 132] width 53 height 5
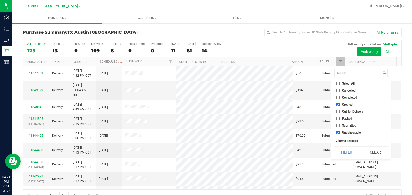
click at [347, 133] on span "Undeliverable" at bounding box center [351, 132] width 19 height 3
click at [340, 133] on input "Undeliverable" at bounding box center [337, 132] width 3 height 3
checkbox input "false"
drag, startPoint x: 346, startPoint y: 148, endPoint x: 344, endPoint y: 149, distance: 2.9
click at [346, 148] on button "Filter" at bounding box center [346, 151] width 25 height 11
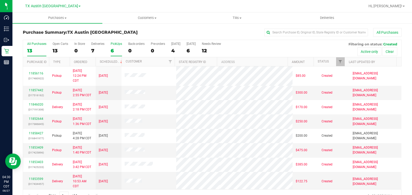
click at [114, 50] on div "6" at bounding box center [116, 51] width 11 height 6
click at [0, 0] on input "PickUps 6" at bounding box center [0, 0] width 0 height 0
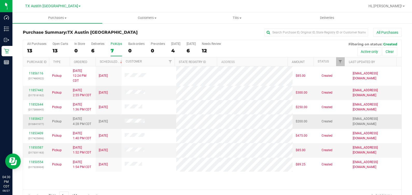
click at [38, 121] on div "11858427 (316841977)" at bounding box center [36, 121] width 20 height 10
click at [38, 119] on link "11858427" at bounding box center [36, 119] width 15 height 4
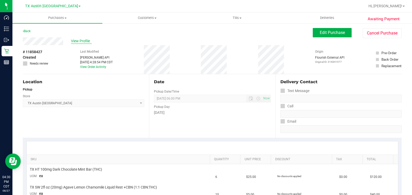
click at [81, 38] on div "View Profile" at bounding box center [168, 41] width 290 height 8
click at [82, 39] on span "View Profile" at bounding box center [81, 40] width 21 height 5
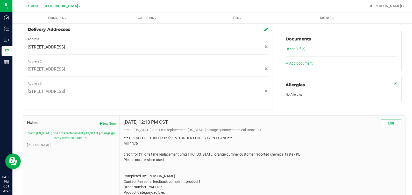
scroll to position [246, 0]
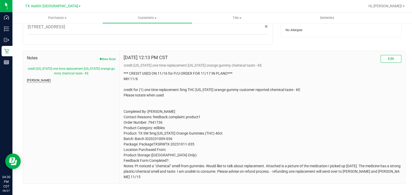
click at [33, 78] on button "[PERSON_NAME]" at bounding box center [39, 80] width 24 height 5
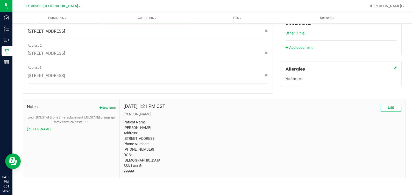
drag, startPoint x: 138, startPoint y: 175, endPoint x: 121, endPoint y: 174, distance: 17.2
click at [121, 174] on div "Dec 19, 2022 1:21 PM CST Edit CURT Patient Name: KRYSTAL GARRETT Address: 841 S…" at bounding box center [263, 139] width 286 height 78
click at [343, 125] on p "Patient Name: KRYSTAL GARRETT Address: 841 S HOPE ST #6205 DESOTO, TX, 75115 Ph…" at bounding box center [263, 146] width 278 height 54
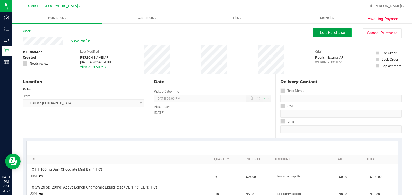
click at [320, 32] on span "Edit Purchase" at bounding box center [332, 32] width 25 height 5
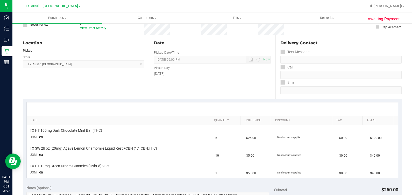
scroll to position [97, 0]
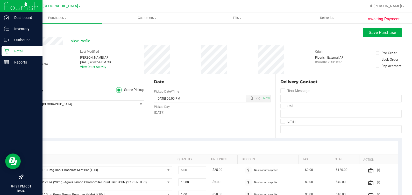
click at [4, 49] on icon at bounding box center [6, 50] width 5 height 5
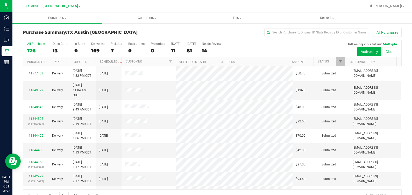
click at [53, 3] on div "TX Austin DC TX Austin DC TX Plano Retail TX San Antonio Retail TX South-Austin…" at bounding box center [52, 6] width 55 height 6
click at [52, 5] on span "TX Austin [GEOGRAPHIC_DATA]" at bounding box center [51, 6] width 53 height 5
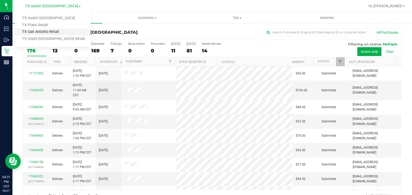
click at [51, 33] on link "TX San Antonio Retail" at bounding box center [53, 32] width 76 height 7
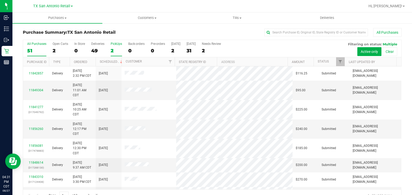
click at [118, 46] on label "PickUps 2" at bounding box center [116, 49] width 11 height 14
click at [0, 0] on input "PickUps 2" at bounding box center [0, 0] width 0 height 0
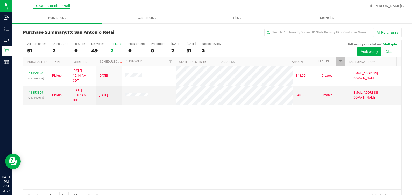
click at [59, 6] on span "TX San Antonio Retail" at bounding box center [51, 6] width 37 height 5
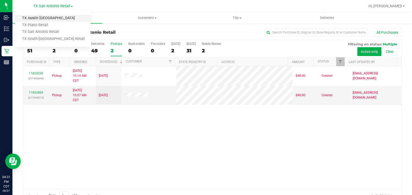
click at [55, 19] on link "TX Austin [GEOGRAPHIC_DATA]" at bounding box center [53, 18] width 76 height 7
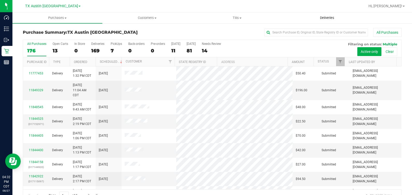
click at [333, 15] on uib-tab-heading "Deliveries" at bounding box center [326, 18] width 89 height 10
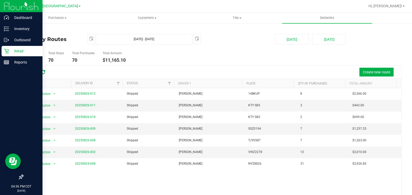
click at [12, 53] on p "Retail" at bounding box center [24, 51] width 31 height 6
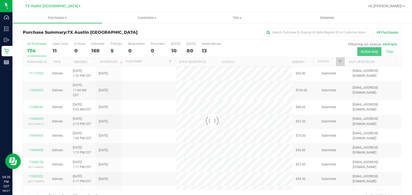
click at [113, 50] on div at bounding box center [212, 121] width 378 height 162
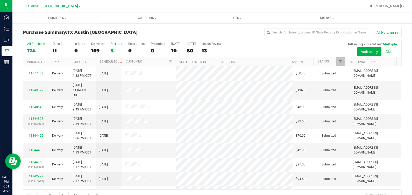
click at [114, 51] on div "5" at bounding box center [116, 51] width 11 height 6
click at [0, 0] on input "PickUps 5" at bounding box center [0, 0] width 0 height 0
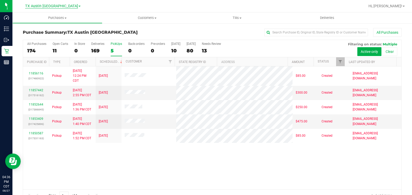
click at [61, 5] on span "TX Austin [GEOGRAPHIC_DATA]" at bounding box center [51, 6] width 53 height 5
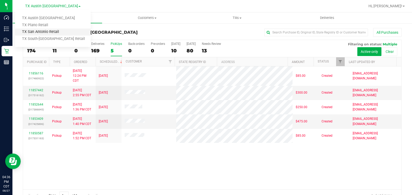
click at [60, 31] on link "TX San Antonio Retail" at bounding box center [53, 32] width 76 height 7
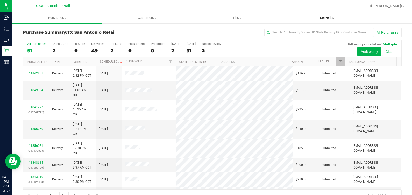
click at [330, 20] on uib-tab-heading "Deliveries" at bounding box center [326, 18] width 89 height 10
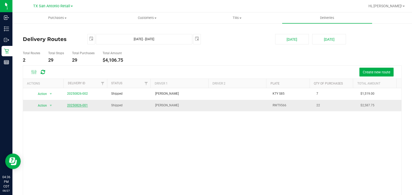
click at [84, 105] on link "20250826-001" at bounding box center [77, 105] width 21 height 4
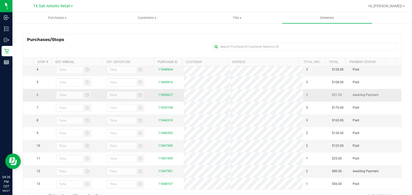
scroll to position [97, 0]
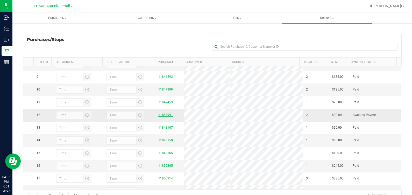
click at [165, 117] on link "11847991" at bounding box center [165, 115] width 15 height 4
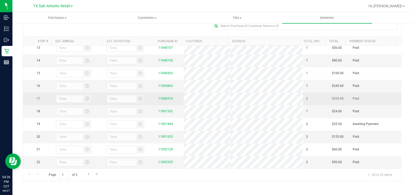
scroll to position [192, 0]
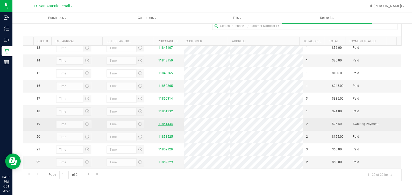
click at [162, 122] on link "11851444" at bounding box center [165, 124] width 15 height 4
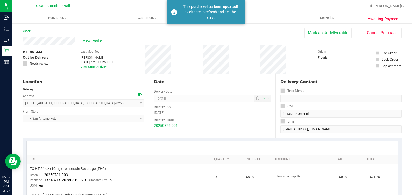
click at [193, 10] on div "Click here to refresh and get the latest." at bounding box center [210, 14] width 61 height 11
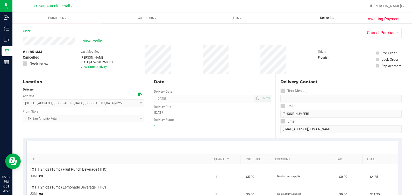
click at [320, 19] on span "Deliveries" at bounding box center [327, 18] width 28 height 5
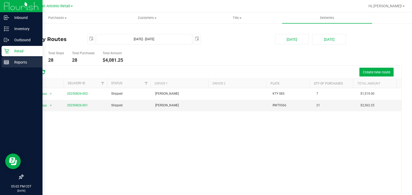
click at [6, 59] on div "Reports" at bounding box center [22, 62] width 41 height 10
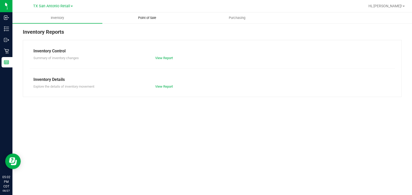
click at [155, 20] on span "Point of Sale" at bounding box center [147, 18] width 32 height 5
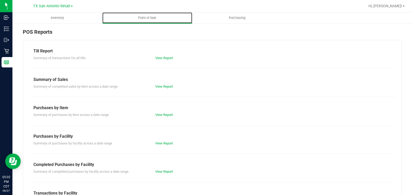
scroll to position [32, 0]
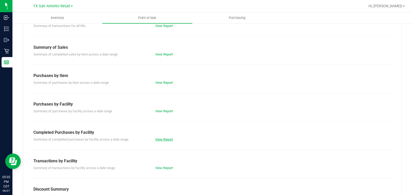
click at [165, 140] on link "View Report" at bounding box center [164, 139] width 18 height 4
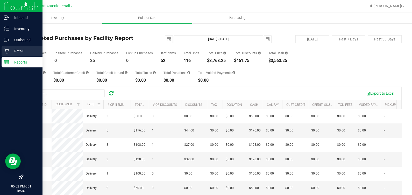
click at [10, 51] on p "Retail" at bounding box center [24, 51] width 31 height 6
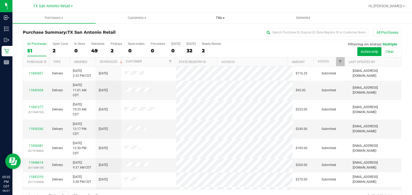
click at [219, 19] on span "Tills" at bounding box center [220, 18] width 83 height 5
click at [211, 30] on span "Manage tills" at bounding box center [196, 31] width 35 height 4
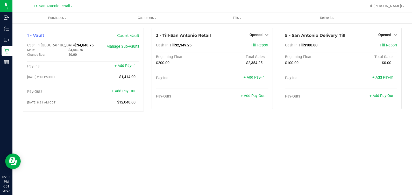
drag, startPoint x: 256, startPoint y: 137, endPoint x: 258, endPoint y: 133, distance: 3.6
click at [257, 136] on div "Purchases Summary of purchases Fulfillment All purchases Customers All customer…" at bounding box center [212, 103] width 400 height 182
click at [256, 35] on span "Opened" at bounding box center [256, 35] width 13 height 4
click at [260, 48] on div "Close Till" at bounding box center [256, 45] width 38 height 6
click at [256, 45] on link "Close Till" at bounding box center [257, 46] width 14 height 4
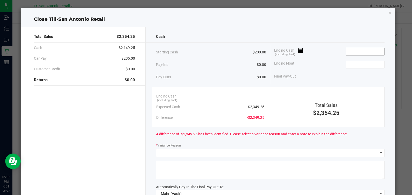
click at [348, 52] on input at bounding box center [365, 51] width 38 height 7
type input "2"
type input "$200.00"
click at [361, 48] on input at bounding box center [365, 51] width 38 height 7
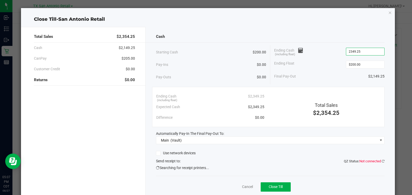
type input "$2,349.25"
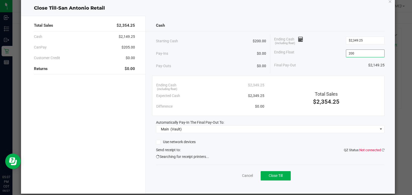
scroll to position [17, 0]
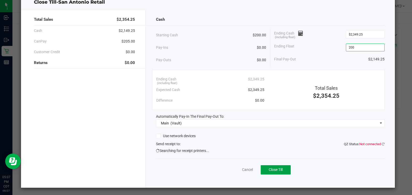
type input "$200.00"
click at [271, 171] on button "Close Till" at bounding box center [276, 169] width 30 height 9
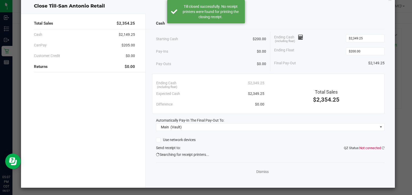
click at [249, 168] on div "Dismiss" at bounding box center [270, 170] width 229 height 16
click at [256, 170] on link "Dismiss" at bounding box center [262, 171] width 12 height 5
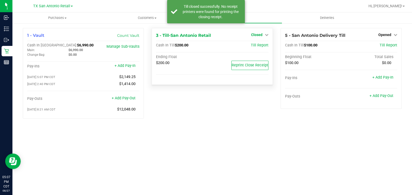
click at [260, 33] on span "Closed" at bounding box center [256, 35] width 11 height 4
click at [252, 45] on link "Open Till" at bounding box center [257, 46] width 14 height 4
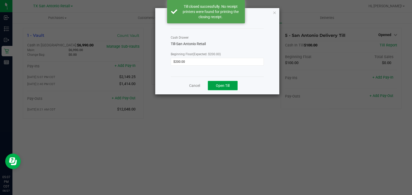
click at [228, 88] on button "Open Till" at bounding box center [223, 85] width 30 height 9
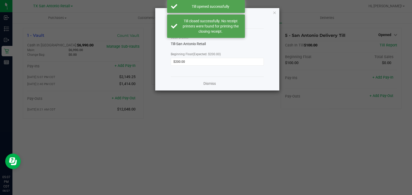
drag, startPoint x: 241, startPoint y: 111, endPoint x: 225, endPoint y: 82, distance: 33.4
click at [241, 111] on ngb-modal-window "Open Till Cash Drawer Till-San Antonio Retail Beginning Float (Expected: $200.0…" at bounding box center [208, 97] width 416 height 195
click at [216, 82] on link "Dismiss" at bounding box center [209, 83] width 12 height 5
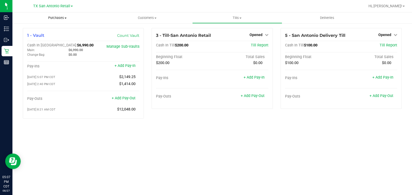
click at [60, 19] on span "Purchases" at bounding box center [57, 18] width 90 height 5
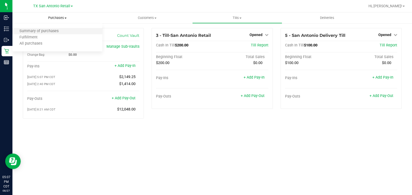
click at [58, 29] on li "Summary of purchases" at bounding box center [57, 31] width 90 height 6
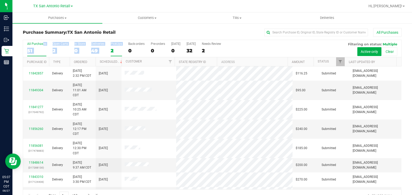
click at [111, 47] on div "All Purchases 51 Open Carts 2 In Store 0 Deliveries 49 PickUps 2 Back-orders 0 …" at bounding box center [212, 48] width 378 height 17
click at [112, 47] on label "PickUps 2" at bounding box center [116, 49] width 11 height 14
click at [0, 0] on input "PickUps 2" at bounding box center [0, 0] width 0 height 0
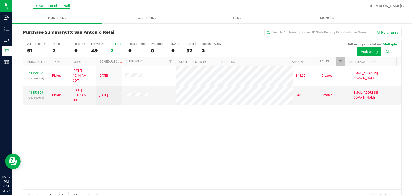
click at [58, 5] on span "TX San Antonio Retail" at bounding box center [51, 6] width 37 height 5
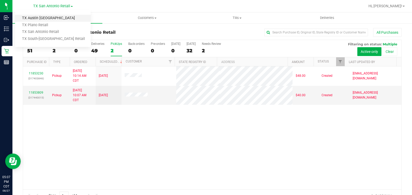
click at [44, 19] on link "TX Austin [GEOGRAPHIC_DATA]" at bounding box center [53, 18] width 76 height 7
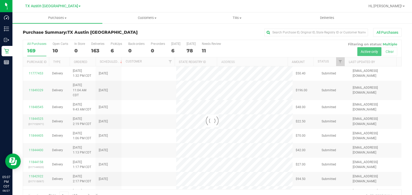
click at [115, 49] on div at bounding box center [212, 121] width 378 height 162
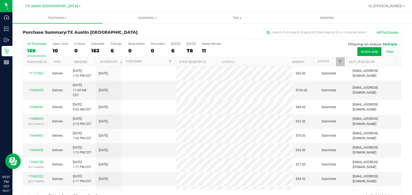
click at [114, 48] on div "6" at bounding box center [116, 51] width 11 height 6
click at [0, 0] on input "PickUps 6" at bounding box center [0, 0] width 0 height 0
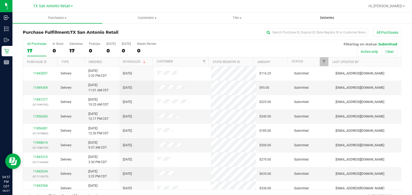
click at [322, 16] on span "Deliveries" at bounding box center [327, 18] width 28 height 5
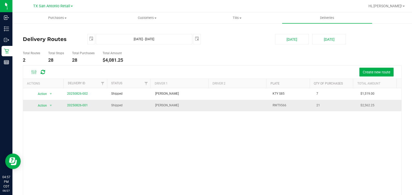
click at [70, 108] on span "20250826-001" at bounding box center [77, 105] width 21 height 5
click at [72, 105] on link "20250826-001" at bounding box center [77, 105] width 21 height 4
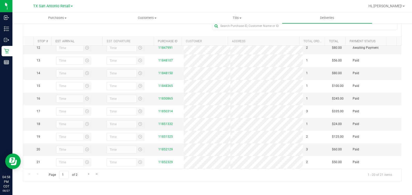
scroll to position [178, 0]
click at [96, 174] on span "Go to the last page" at bounding box center [97, 174] width 4 height 4
click at [146, 18] on span "Customers" at bounding box center [147, 18] width 89 height 5
click at [141, 32] on li "All customers" at bounding box center [147, 31] width 90 height 6
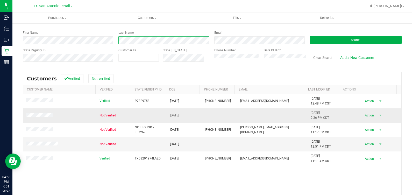
scroll to position [32, 0]
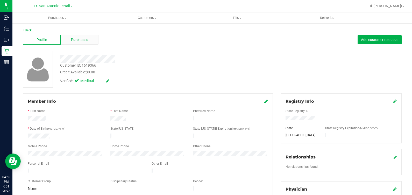
click at [69, 39] on div "Purchases" at bounding box center [80, 40] width 38 height 10
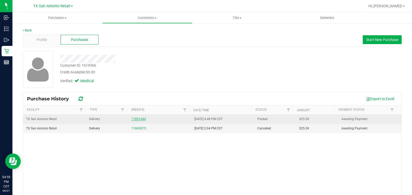
click at [132, 119] on link "11851444" at bounding box center [138, 119] width 15 height 4
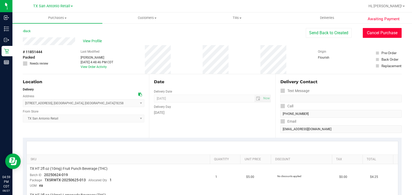
click at [364, 35] on button "Cancel Purchase" at bounding box center [382, 33] width 39 height 10
click at [100, 41] on span "View Profile" at bounding box center [93, 40] width 21 height 5
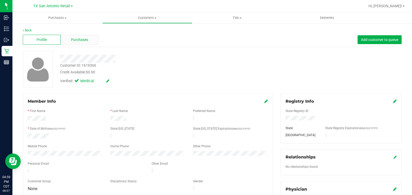
click at [81, 39] on span "Purchases" at bounding box center [79, 39] width 17 height 5
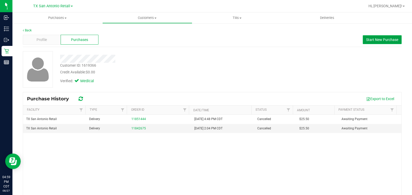
click at [368, 39] on span "Start New Purchase" at bounding box center [382, 40] width 32 height 4
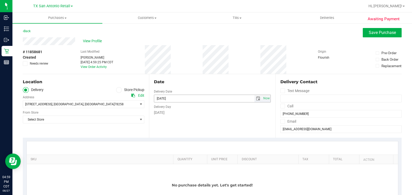
click at [257, 97] on span "select" at bounding box center [258, 98] width 4 height 4
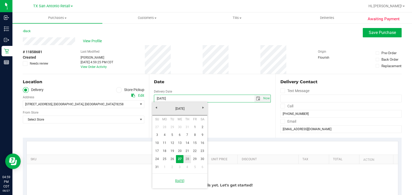
click at [186, 159] on link "28" at bounding box center [187, 159] width 8 height 8
type input "[DATE]"
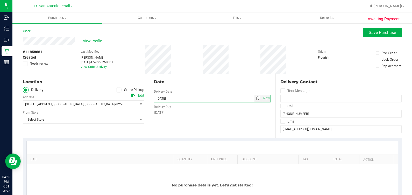
click at [89, 120] on span "Select Store" at bounding box center [80, 119] width 115 height 7
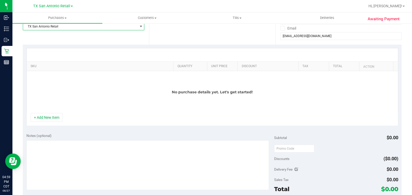
scroll to position [97, 0]
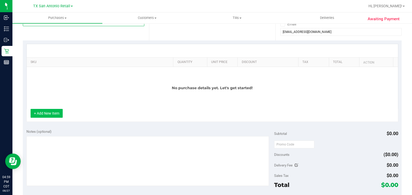
click at [51, 112] on button "+ Add New Item" at bounding box center [47, 113] width 32 height 9
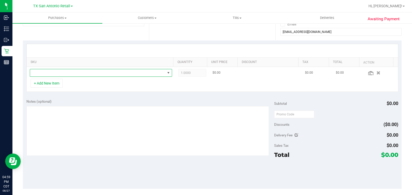
click at [65, 70] on span "NO DATA FOUND" at bounding box center [97, 72] width 135 height 7
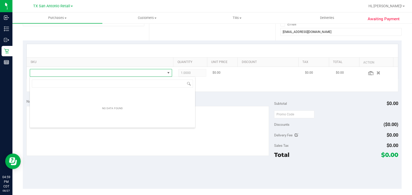
scroll to position [8, 138]
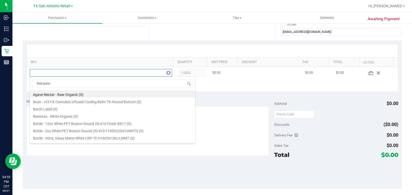
type input "fruit punch"
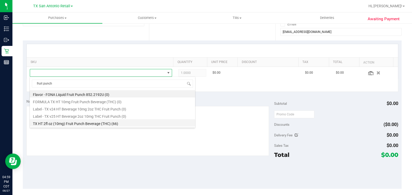
click at [60, 126] on li "TX HT 2fl oz (10mg) Fruit Punch Beverage (THC) (66)" at bounding box center [112, 122] width 165 height 7
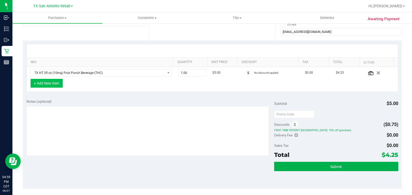
click at [41, 83] on button "+ Add New Item" at bounding box center [47, 83] width 32 height 9
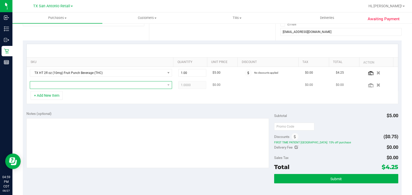
click at [45, 87] on span "NO DATA FOUND" at bounding box center [97, 84] width 135 height 7
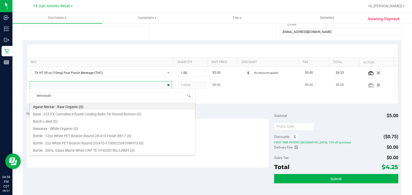
type input "lemonade"
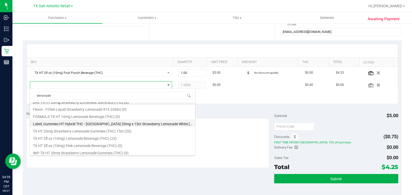
scroll to position [6, 0]
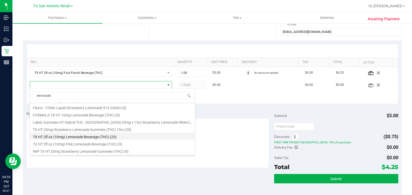
click at [64, 137] on li "TX HT 2fl oz (10mg) Lemonade Beverage (THC) (23)" at bounding box center [112, 135] width 165 height 7
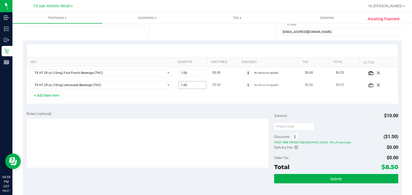
click at [181, 84] on span "1.00 1" at bounding box center [192, 85] width 28 height 8
click at [181, 84] on input "1" at bounding box center [192, 84] width 27 height 7
type input "5"
type input "5.00"
click at [191, 109] on div "Notes (optional) Subtotal $10.00 Discounts ($1.50) FIRST TIME PATIENT TX: 15% o…" at bounding box center [212, 154] width 379 height 93
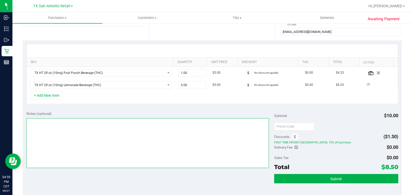
click at [182, 132] on textarea at bounding box center [147, 143] width 243 height 50
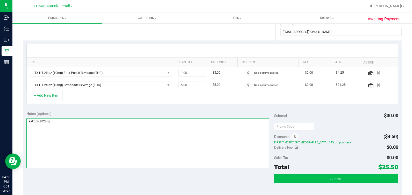
type textarea "satx pu 8/28 rg"
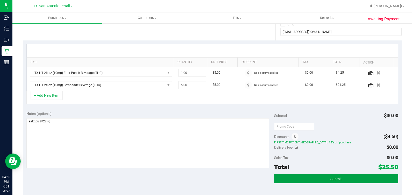
click at [363, 179] on button "Submit" at bounding box center [336, 178] width 124 height 9
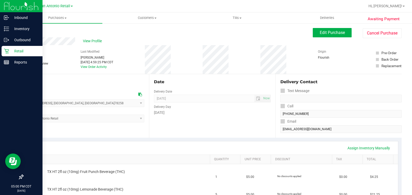
click at [5, 51] on icon at bounding box center [6, 50] width 5 height 5
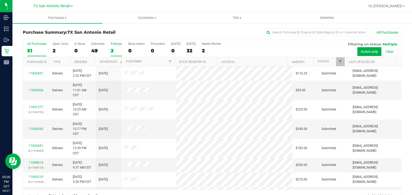
click at [114, 51] on div "2" at bounding box center [116, 51] width 11 height 6
click at [0, 0] on input "PickUps 2" at bounding box center [0, 0] width 0 height 0
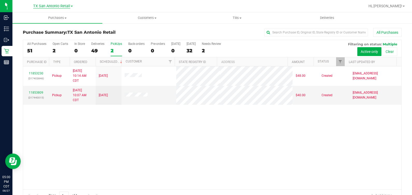
click at [39, 8] on span "TX San Antonio Retail" at bounding box center [51, 6] width 37 height 5
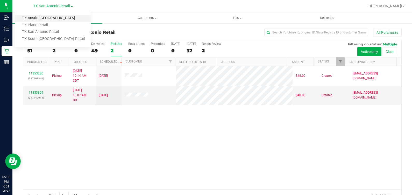
click at [39, 19] on link "TX Austin [GEOGRAPHIC_DATA]" at bounding box center [53, 18] width 76 height 7
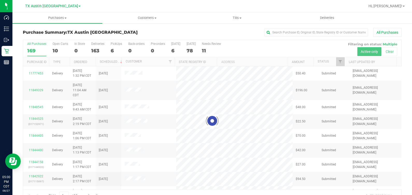
click at [114, 46] on div at bounding box center [212, 121] width 378 height 162
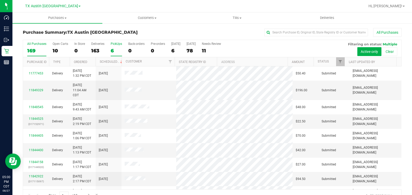
click at [112, 51] on div "6" at bounding box center [116, 51] width 11 height 6
click at [0, 0] on input "PickUps 6" at bounding box center [0, 0] width 0 height 0
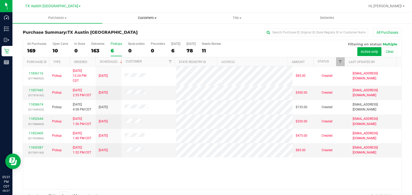
click at [145, 17] on span "Customers" at bounding box center [147, 18] width 89 height 5
click at [145, 27] on ul "All customers Add a new customer All physicians" at bounding box center [147, 38] width 90 height 28
click at [154, 18] on span "Customers" at bounding box center [147, 18] width 90 height 5
click at [139, 31] on span "All customers" at bounding box center [120, 31] width 37 height 4
